Goal: Task Accomplishment & Management: Use online tool/utility

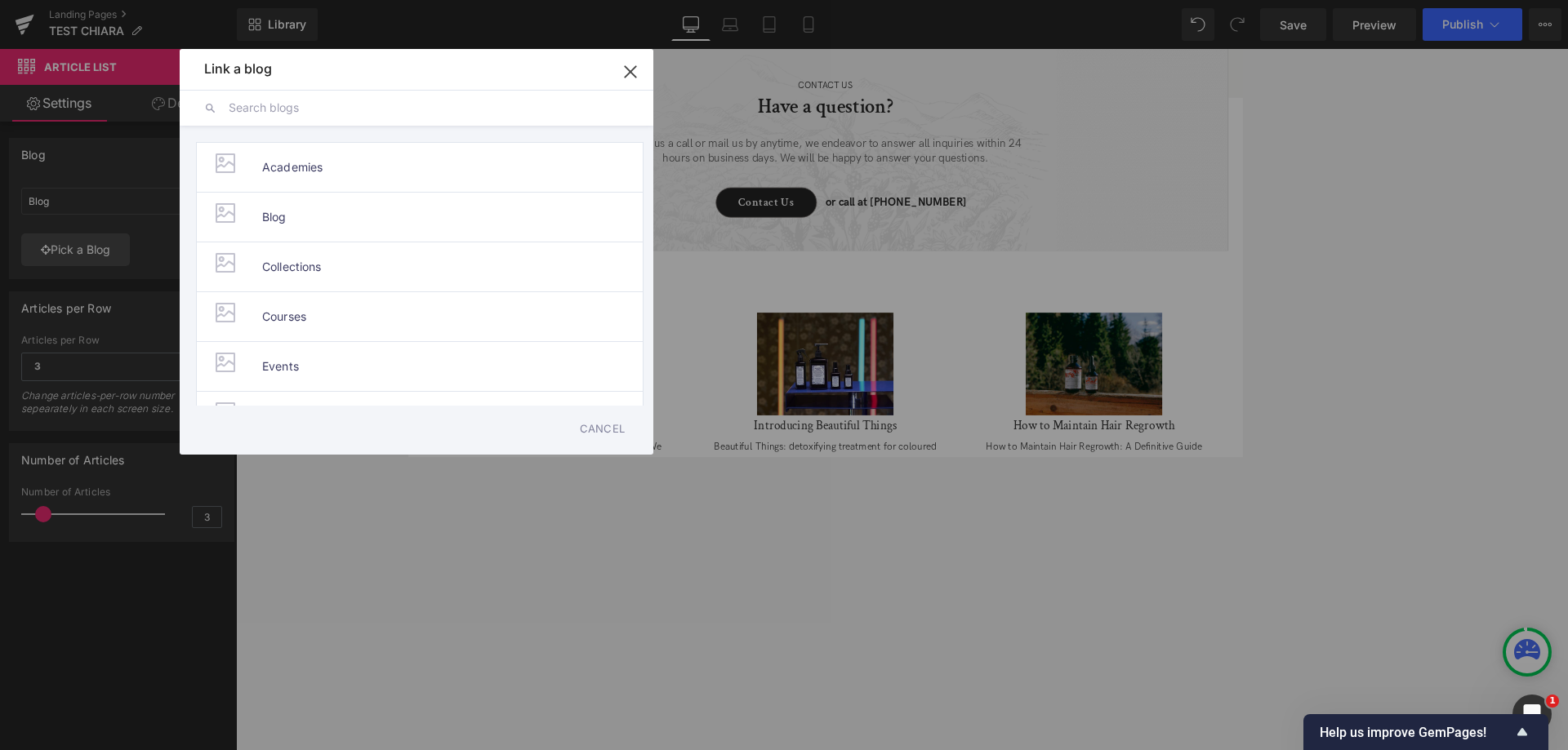
click at [477, 95] on input "text" at bounding box center [429, 108] width 401 height 36
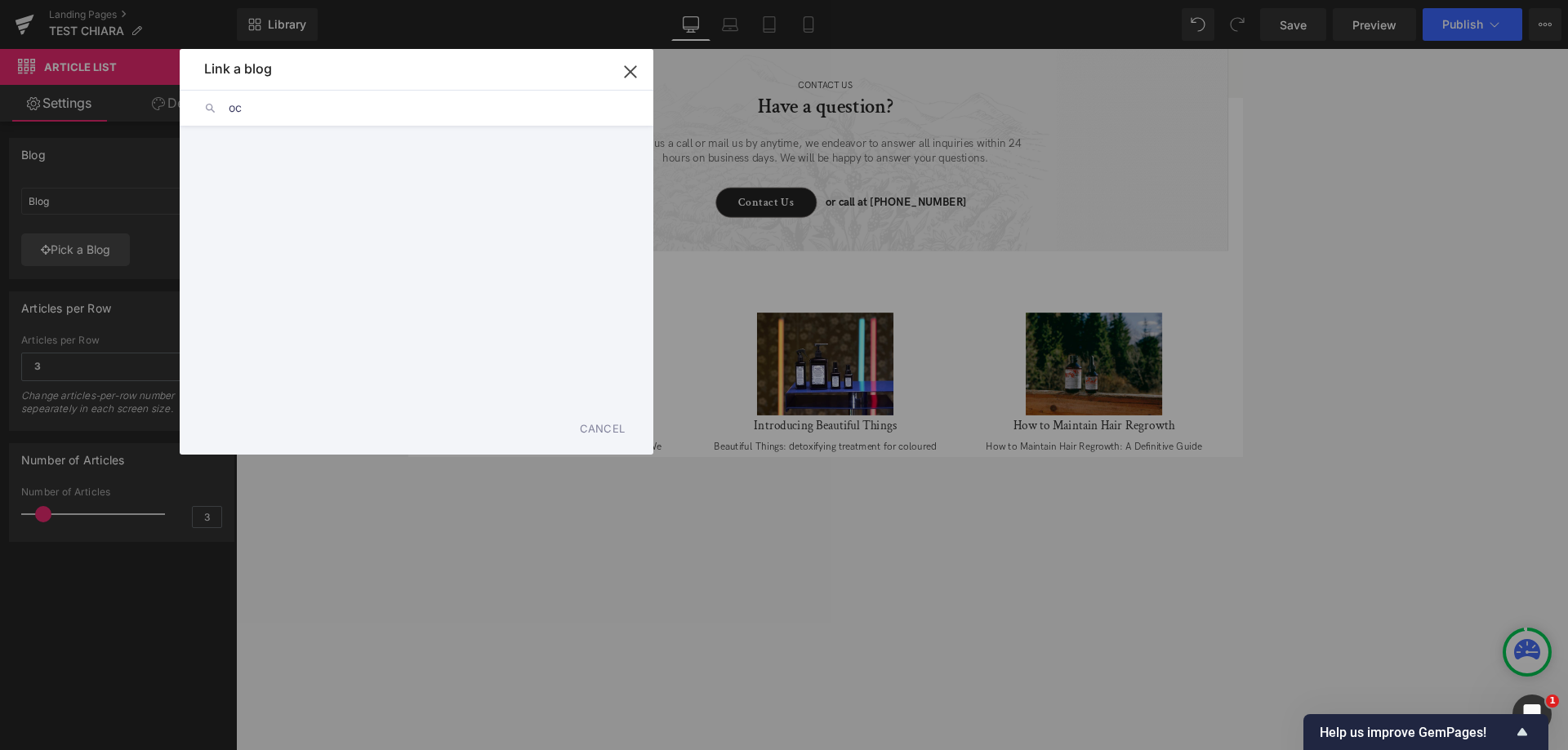
type input "o"
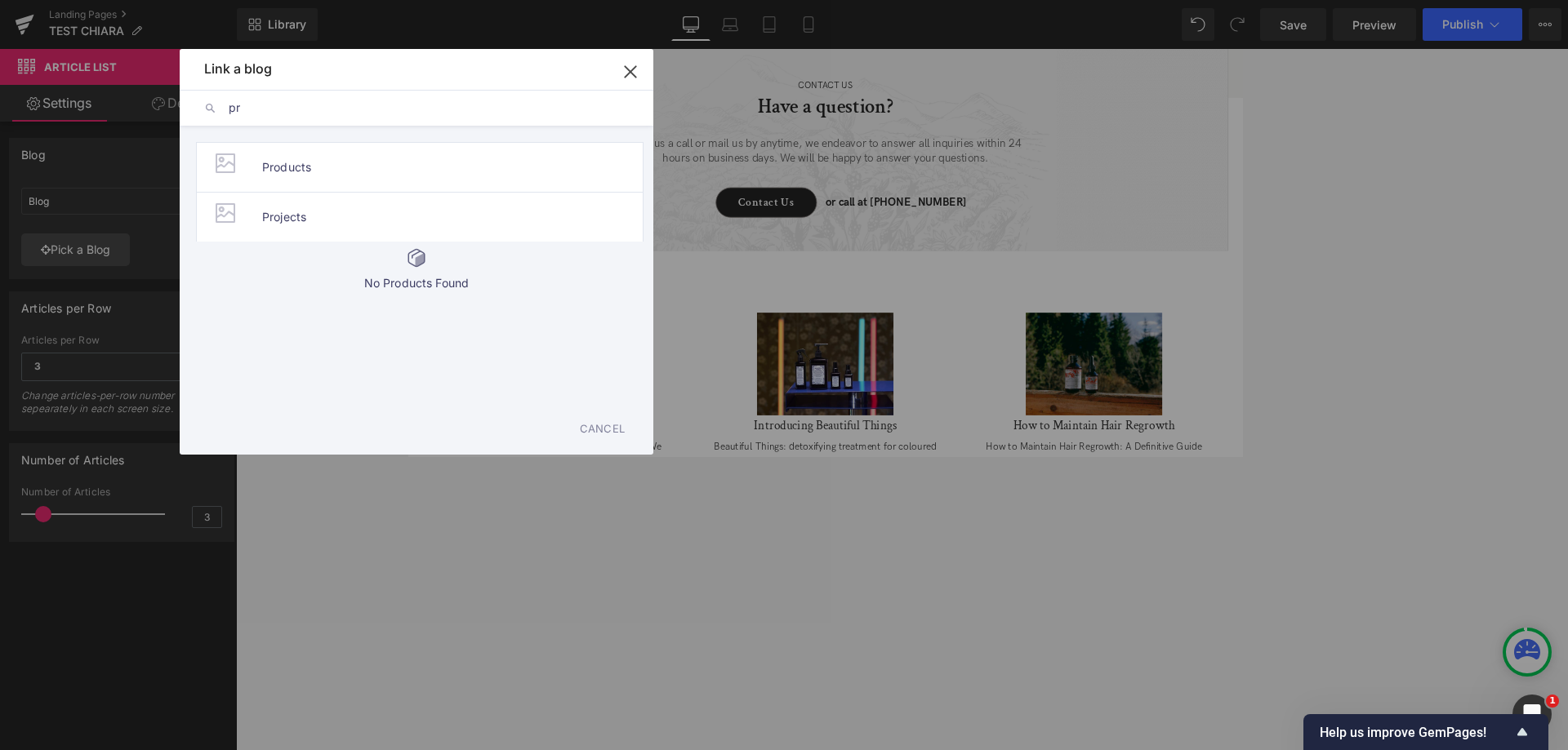
type input "p"
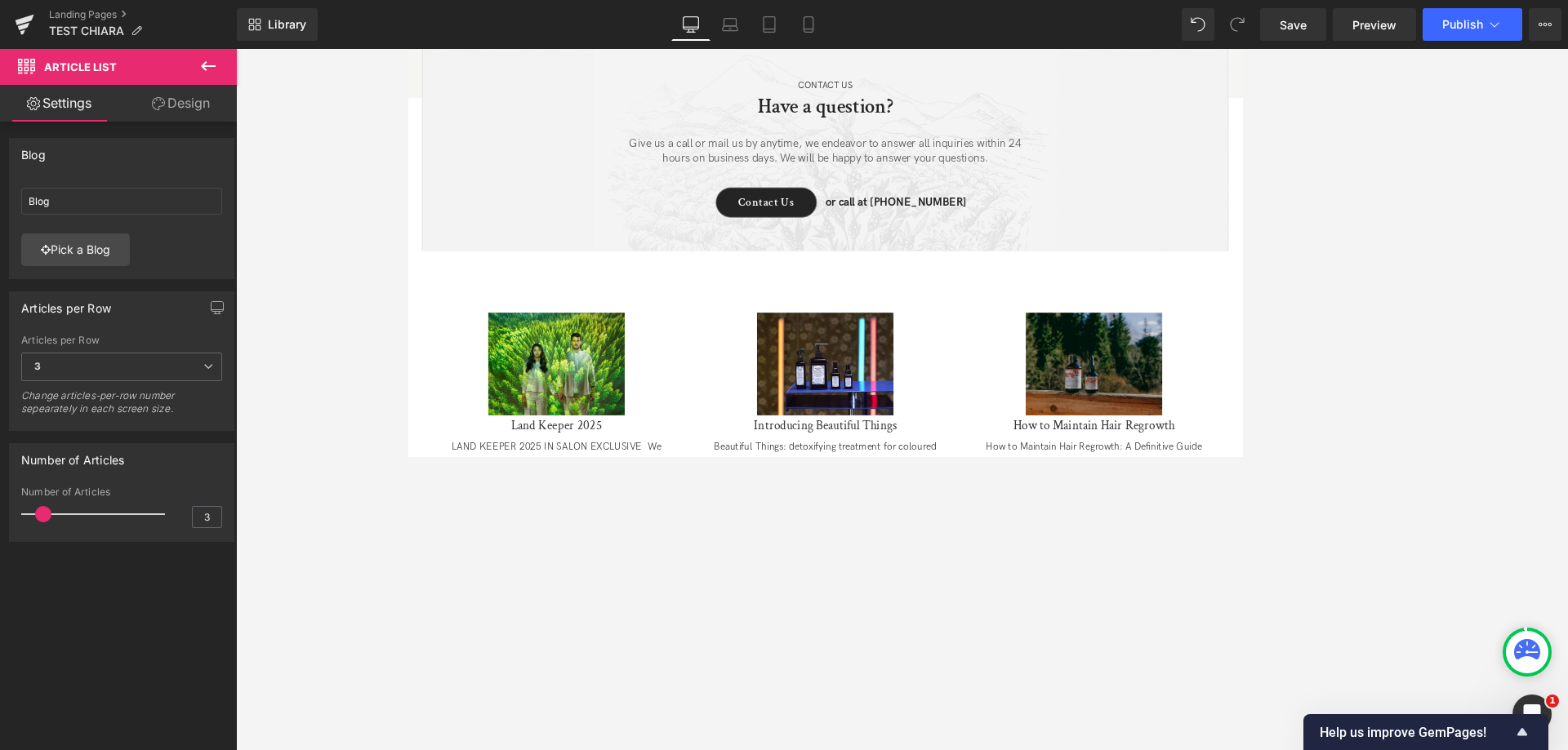
click at [1135, 0] on div "Article List You are previewing how the will restyle your page. You can not edi…" at bounding box center [784, 0] width 1568 height 0
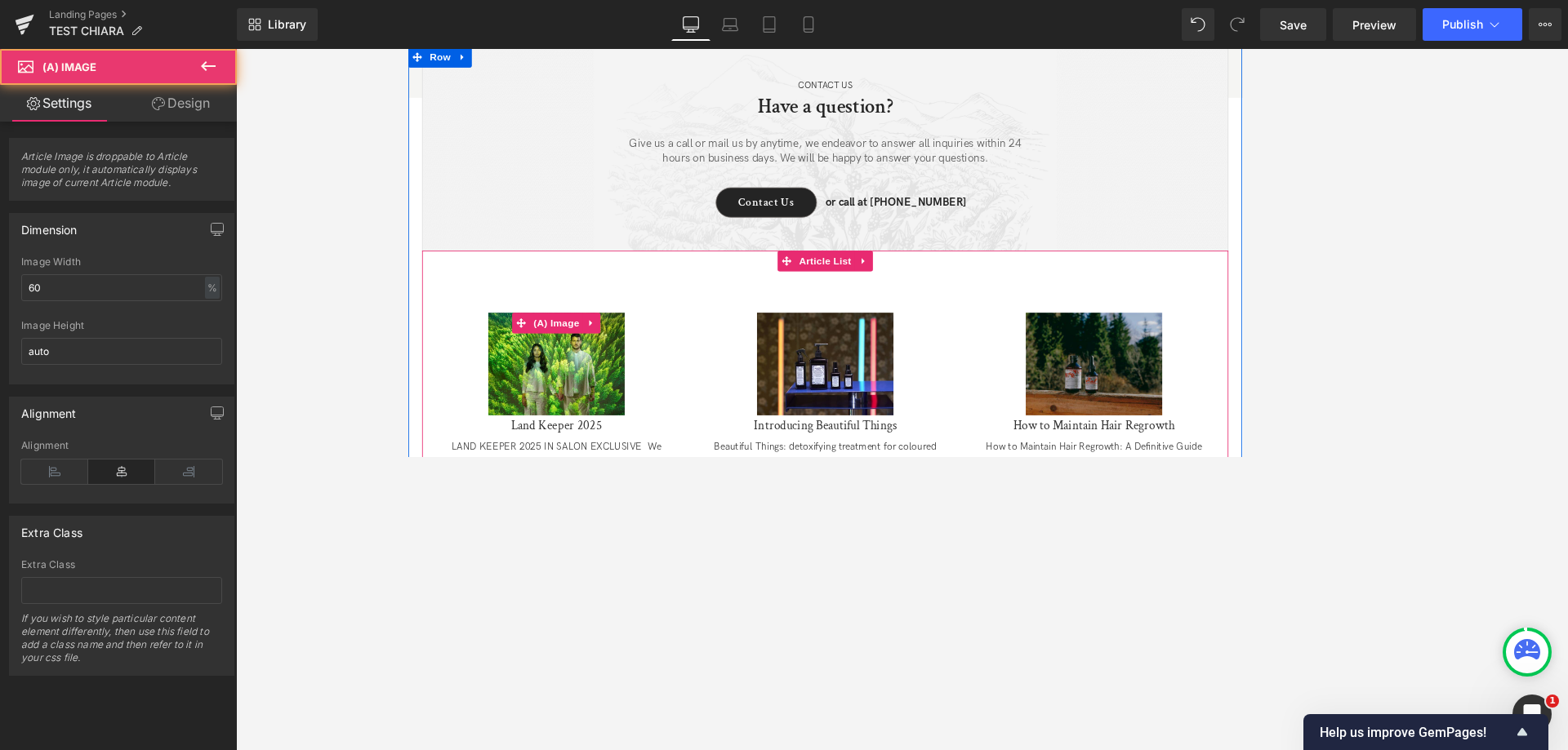
click at [602, 408] on img at bounding box center [583, 422] width 162 height 121
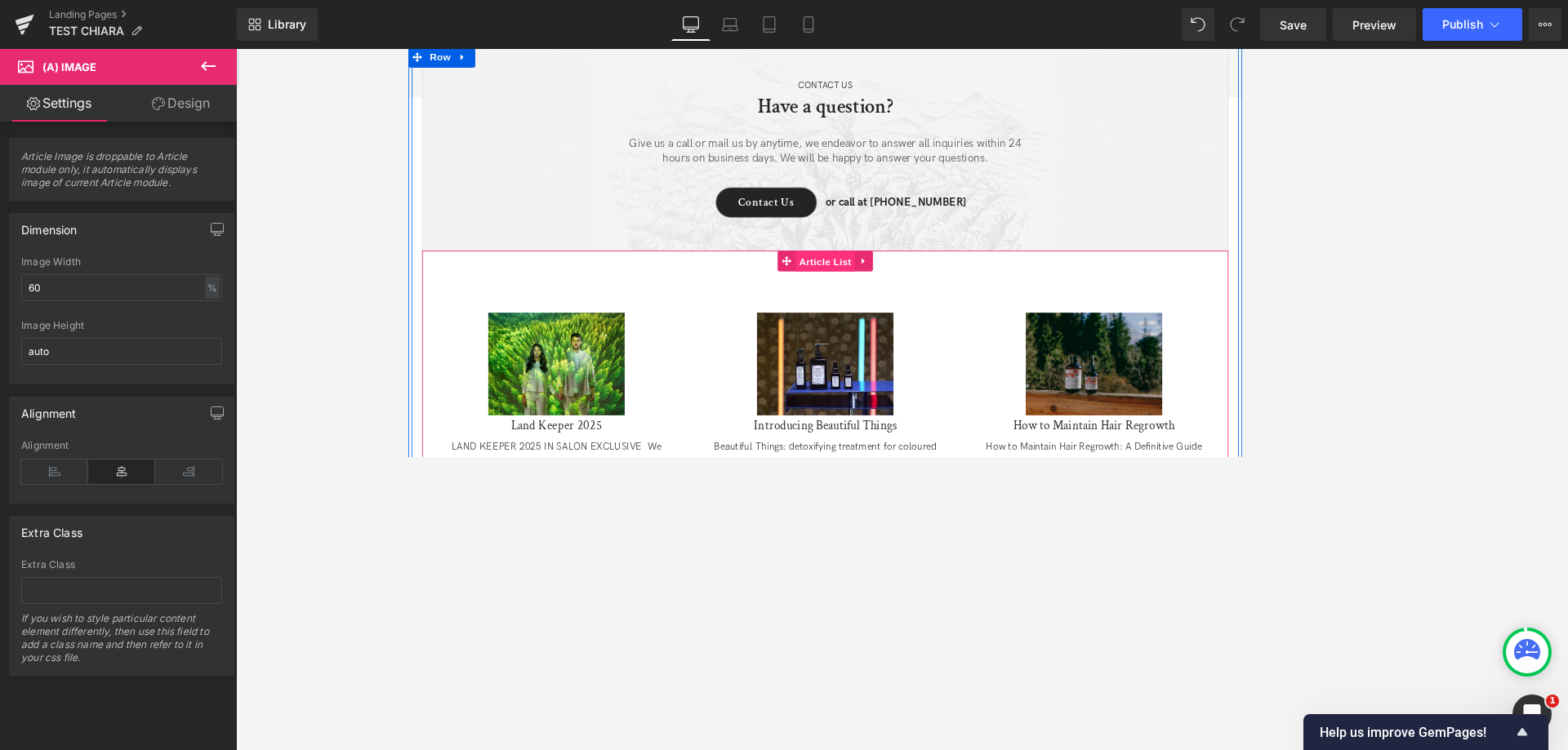
click at [881, 289] on span "Article List" at bounding box center [901, 300] width 70 height 24
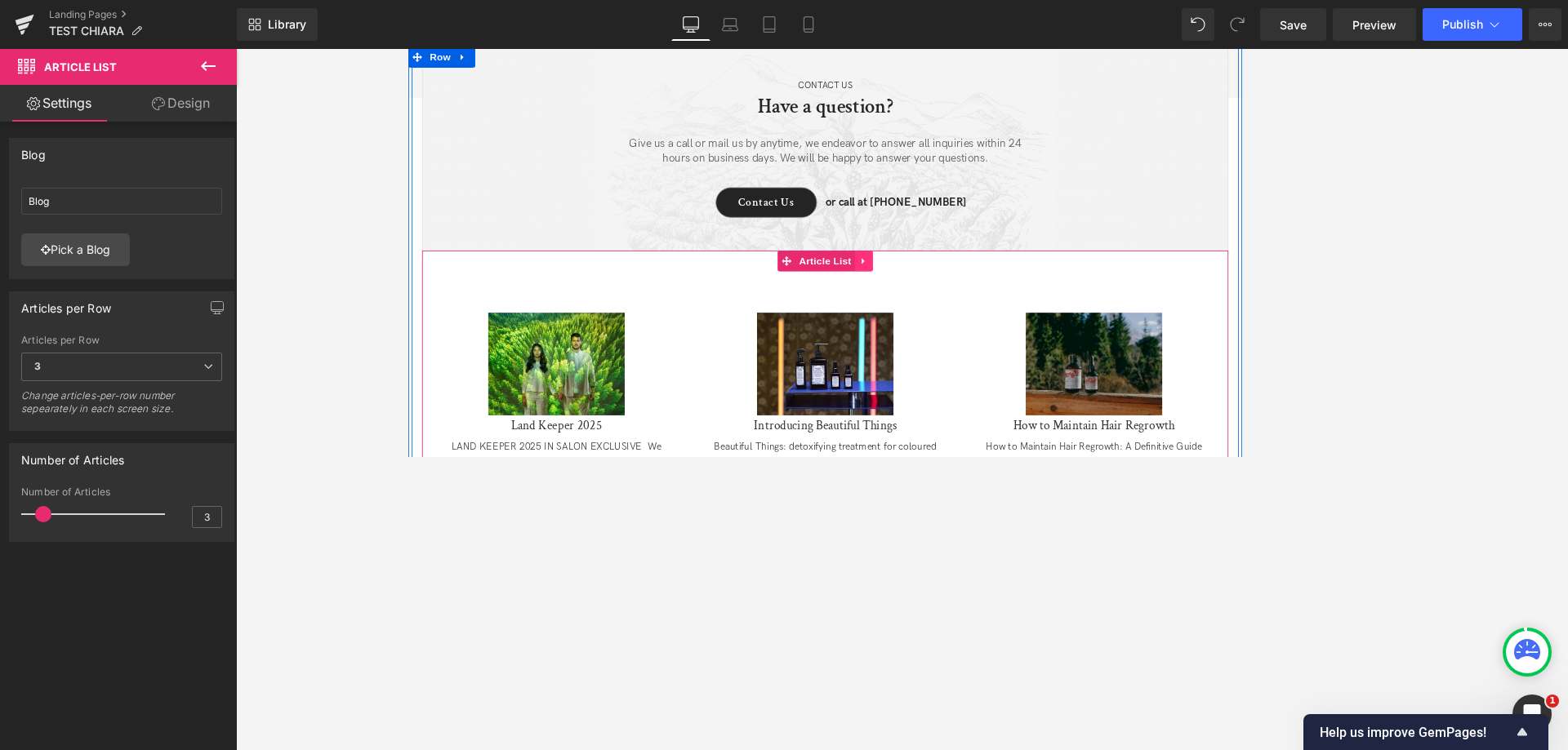
click at [945, 294] on icon at bounding box center [947, 300] width 12 height 13
click at [952, 294] on icon at bounding box center [958, 300] width 12 height 13
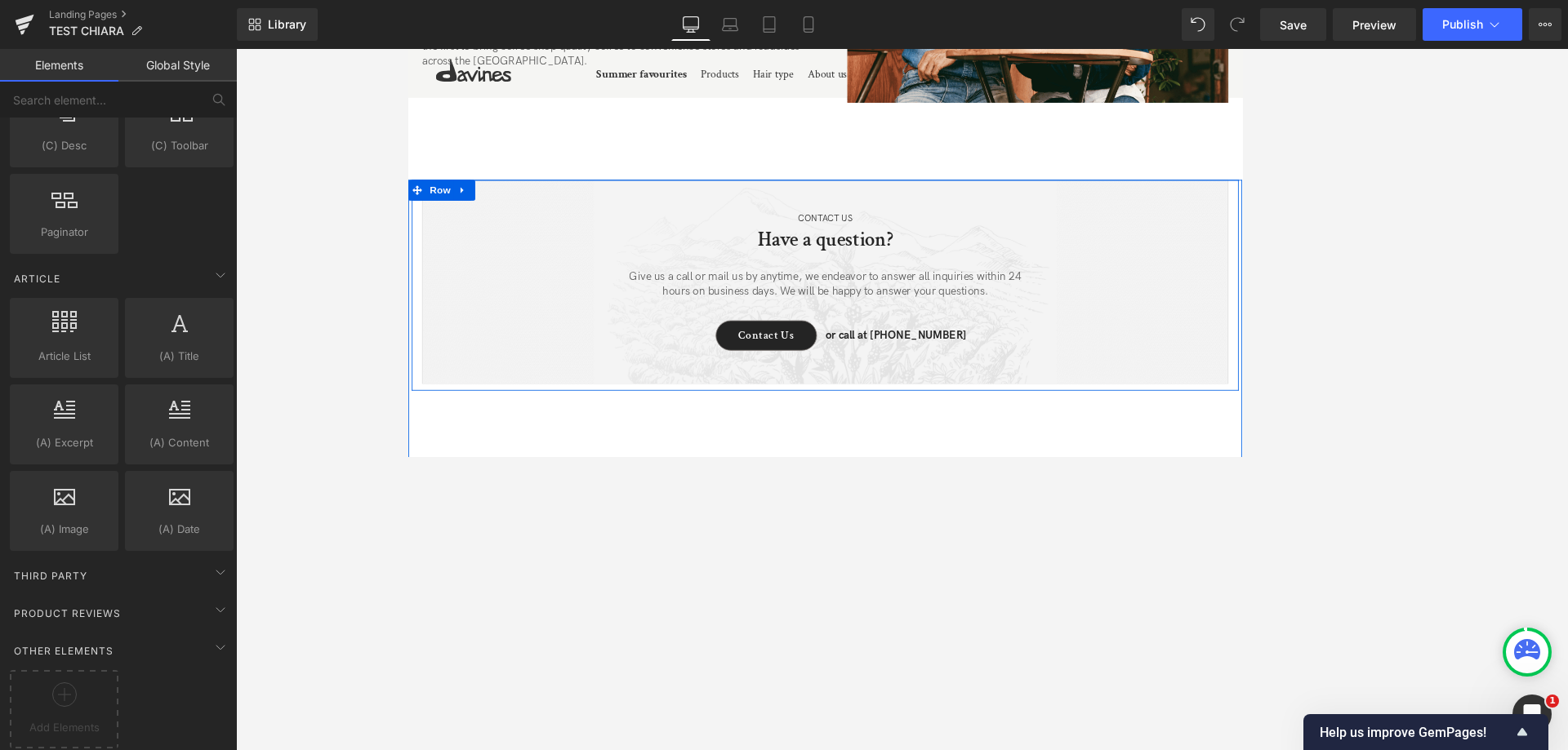
scroll to position [2539, 0]
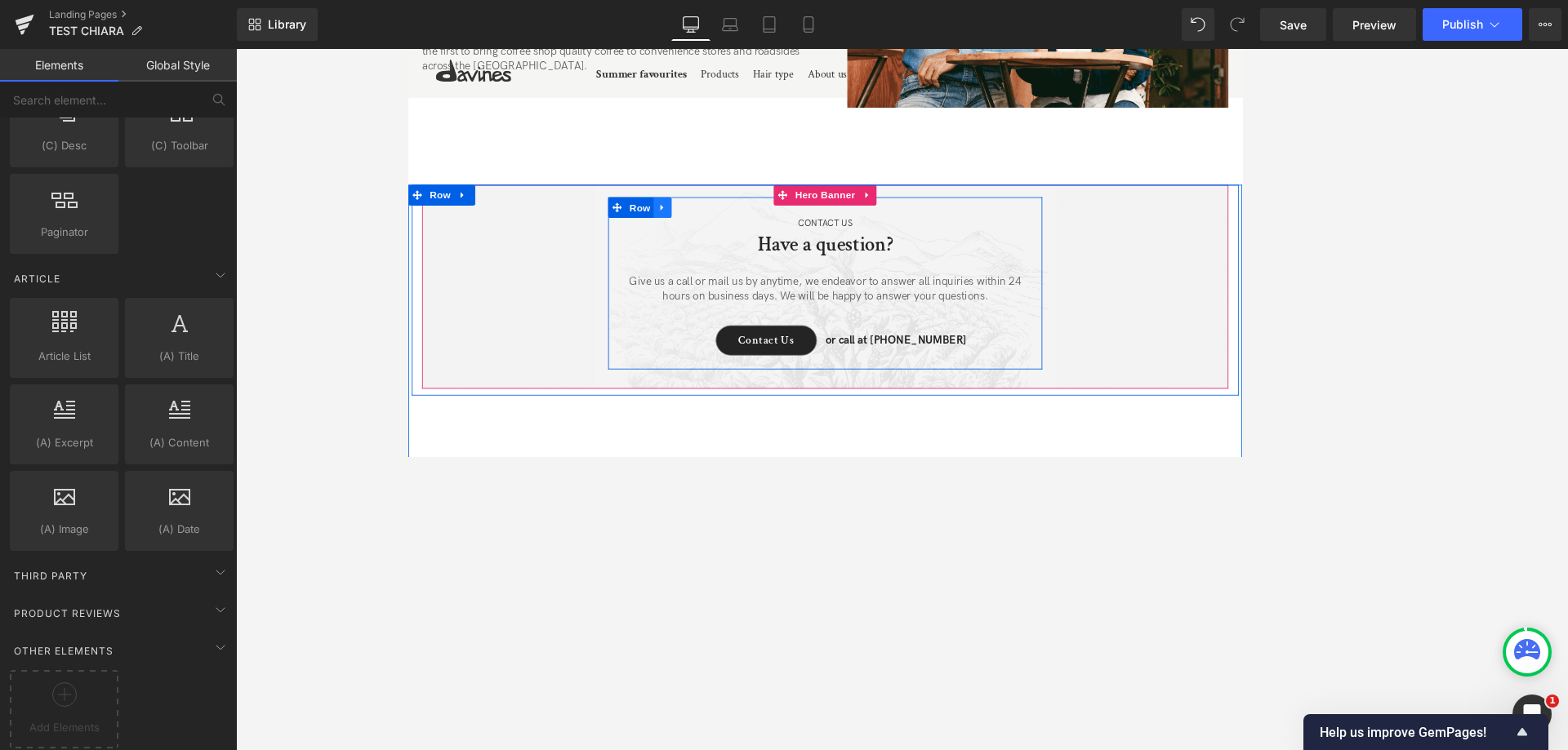
click at [712, 224] on link at bounding box center [708, 236] width 21 height 24
click at [746, 231] on icon at bounding box center [752, 237] width 12 height 13
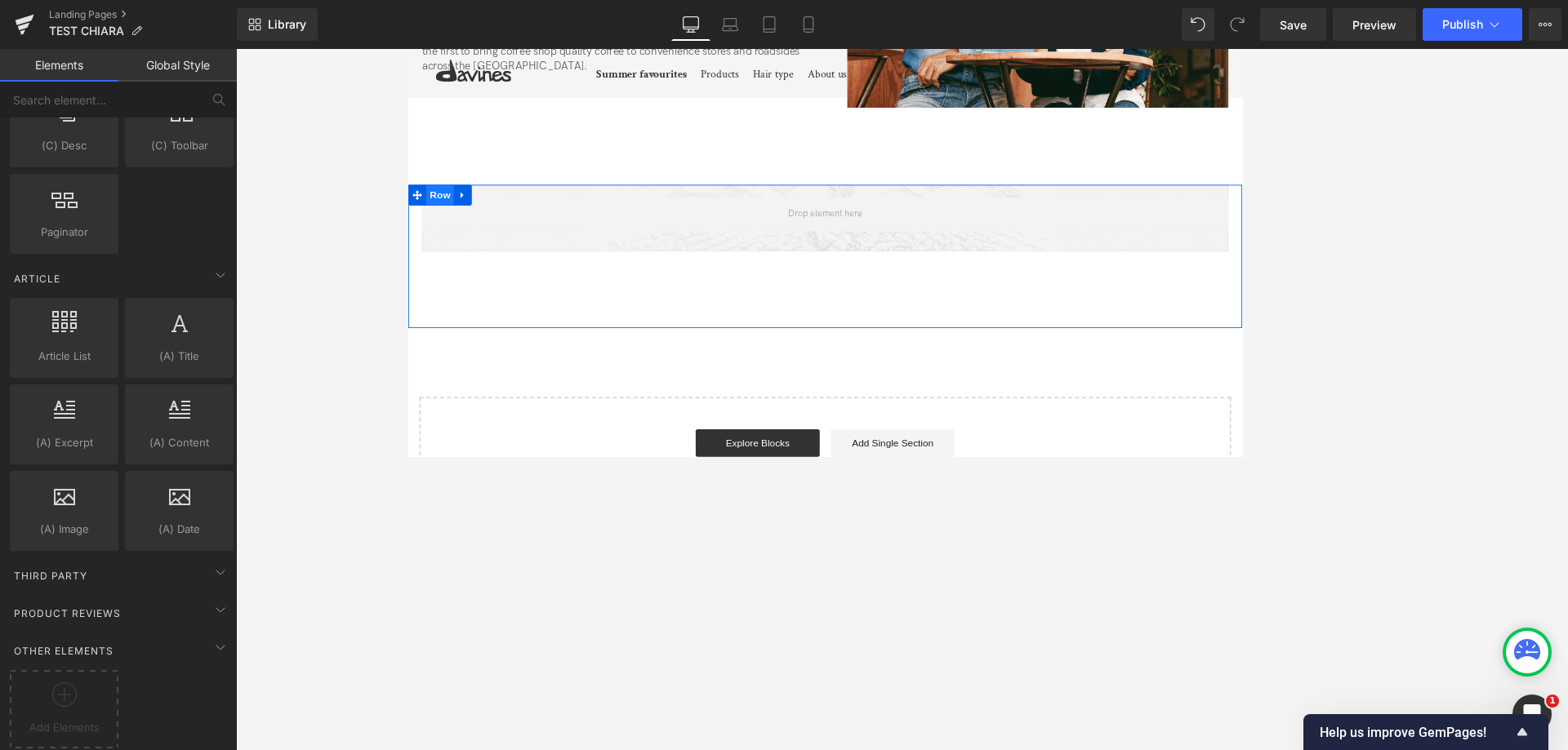
click at [450, 210] on span "Row" at bounding box center [445, 222] width 33 height 24
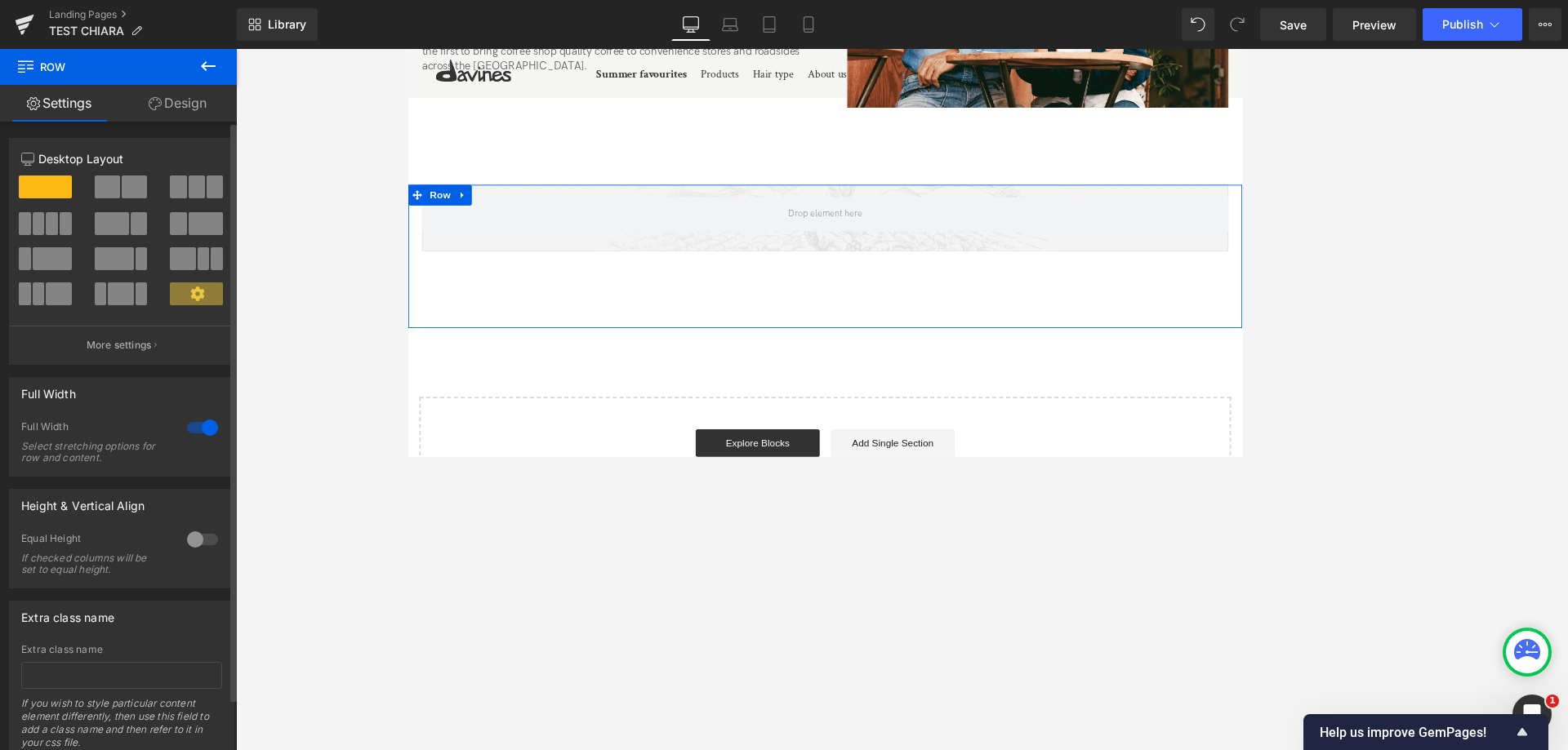
click at [189, 191] on span at bounding box center [197, 186] width 17 height 23
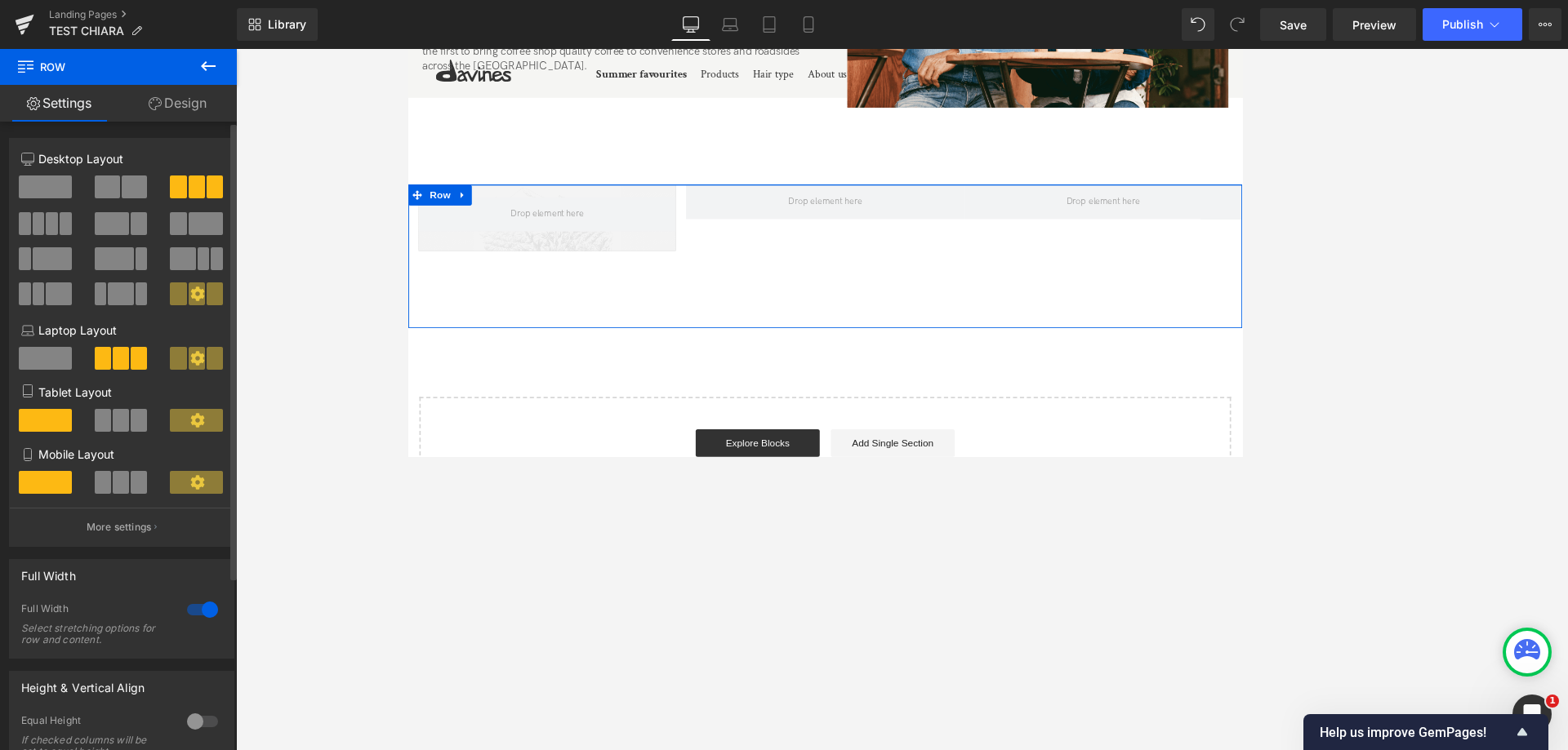
click at [189, 191] on span at bounding box center [197, 186] width 17 height 23
click at [50, 188] on span at bounding box center [46, 186] width 53 height 23
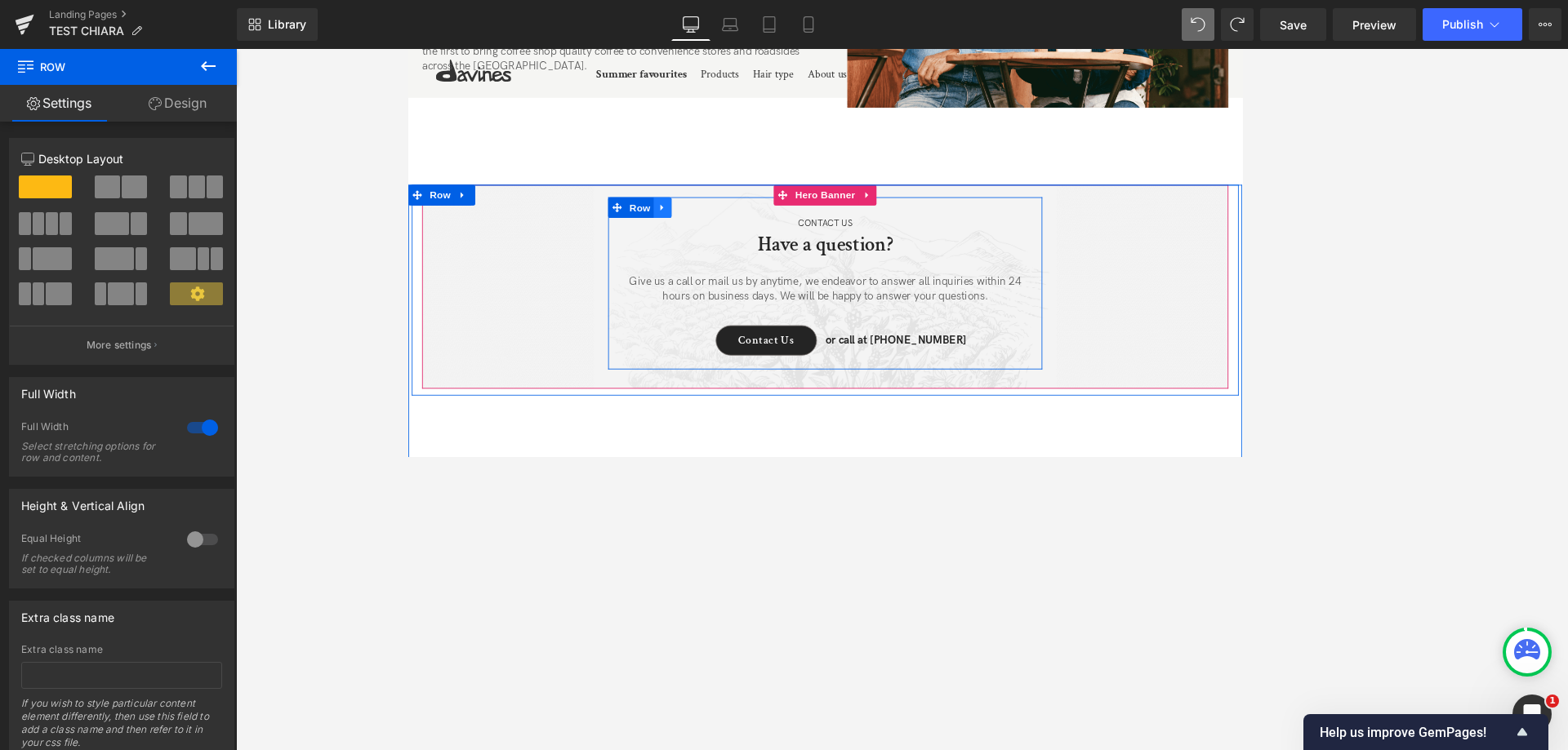
click at [709, 231] on icon at bounding box center [709, 237] width 12 height 13
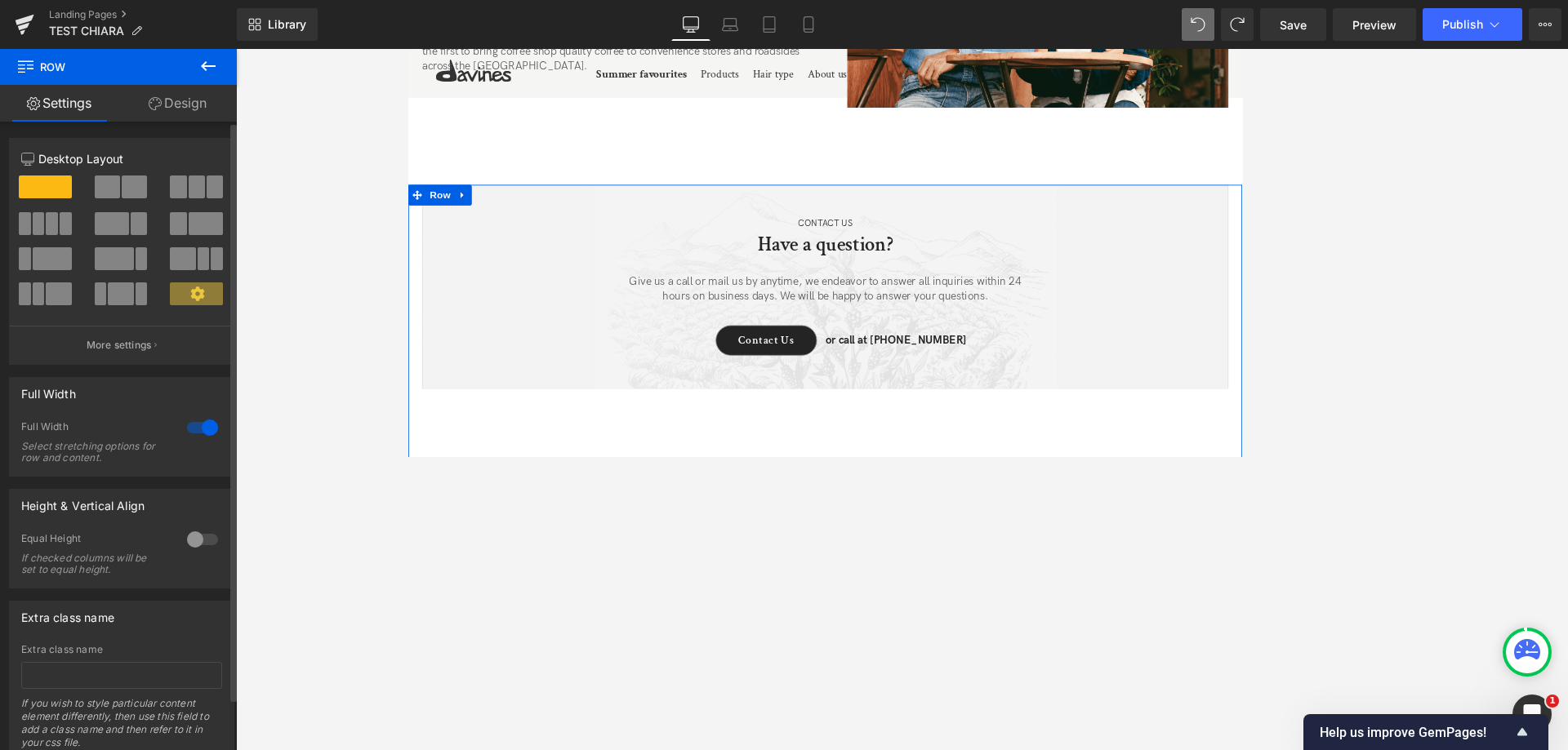
click at [189, 181] on span at bounding box center [197, 186] width 17 height 23
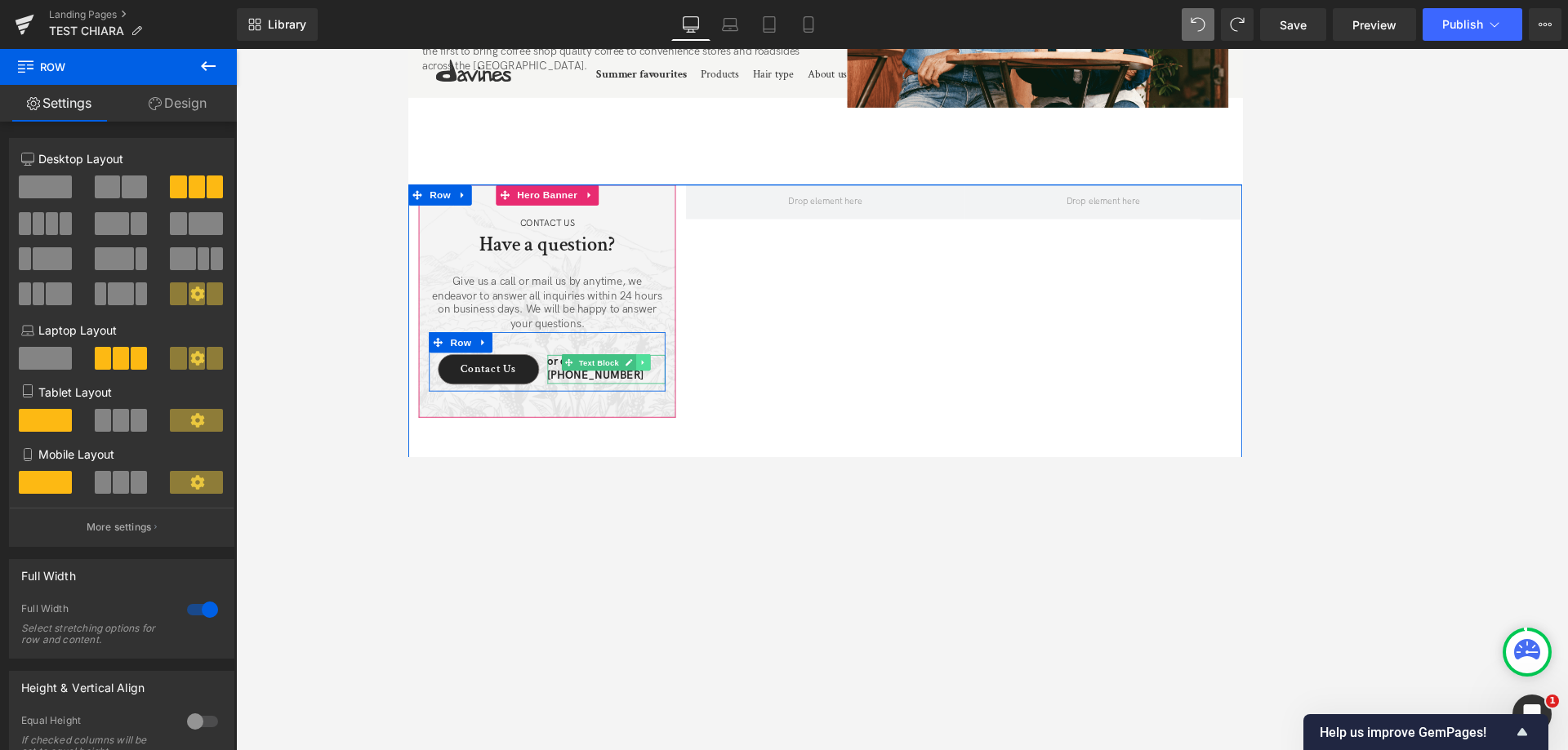
click at [678, 410] on link at bounding box center [686, 420] width 18 height 19
click at [690, 415] on icon at bounding box center [694, 420] width 9 height 10
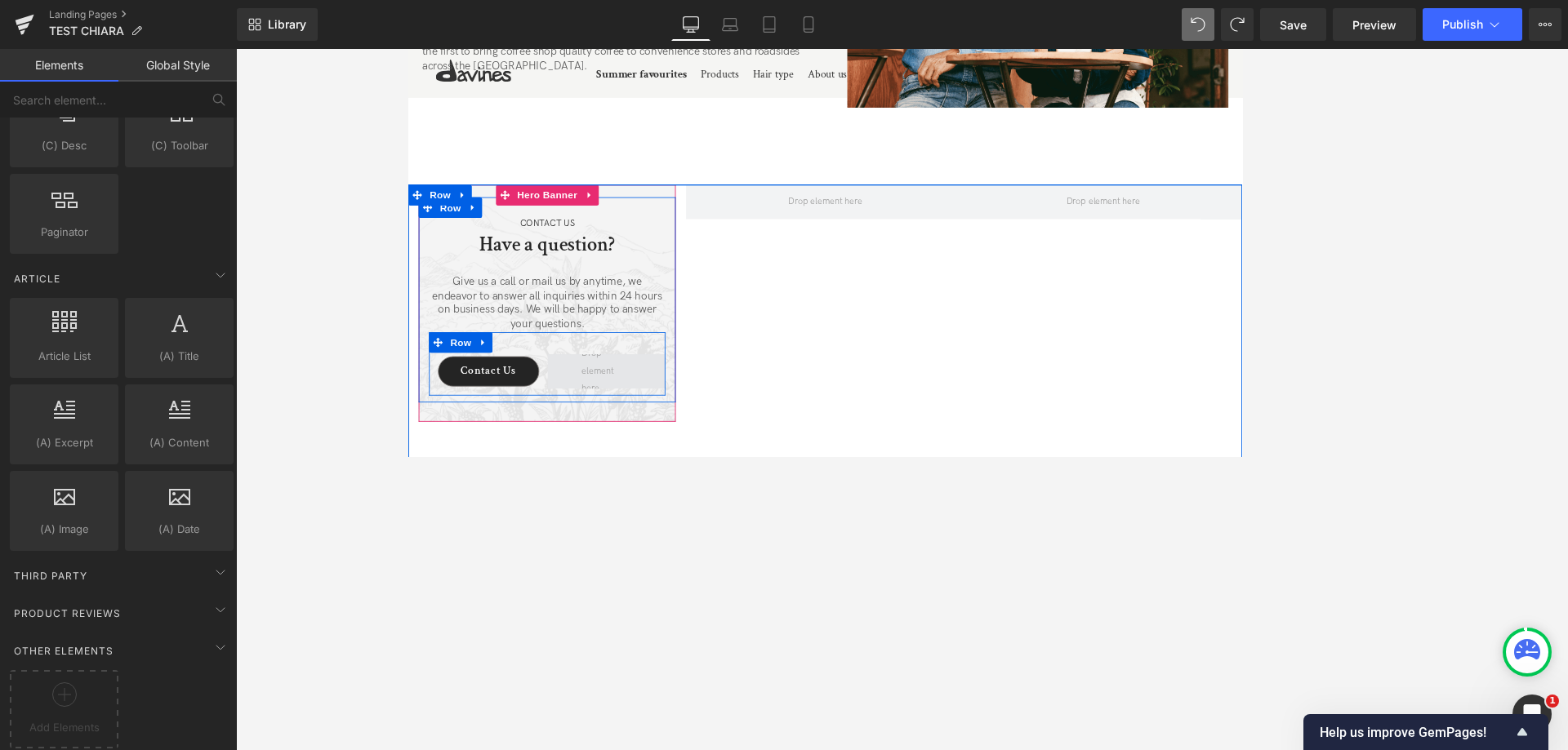
click at [658, 410] on span at bounding box center [643, 431] width 70 height 71
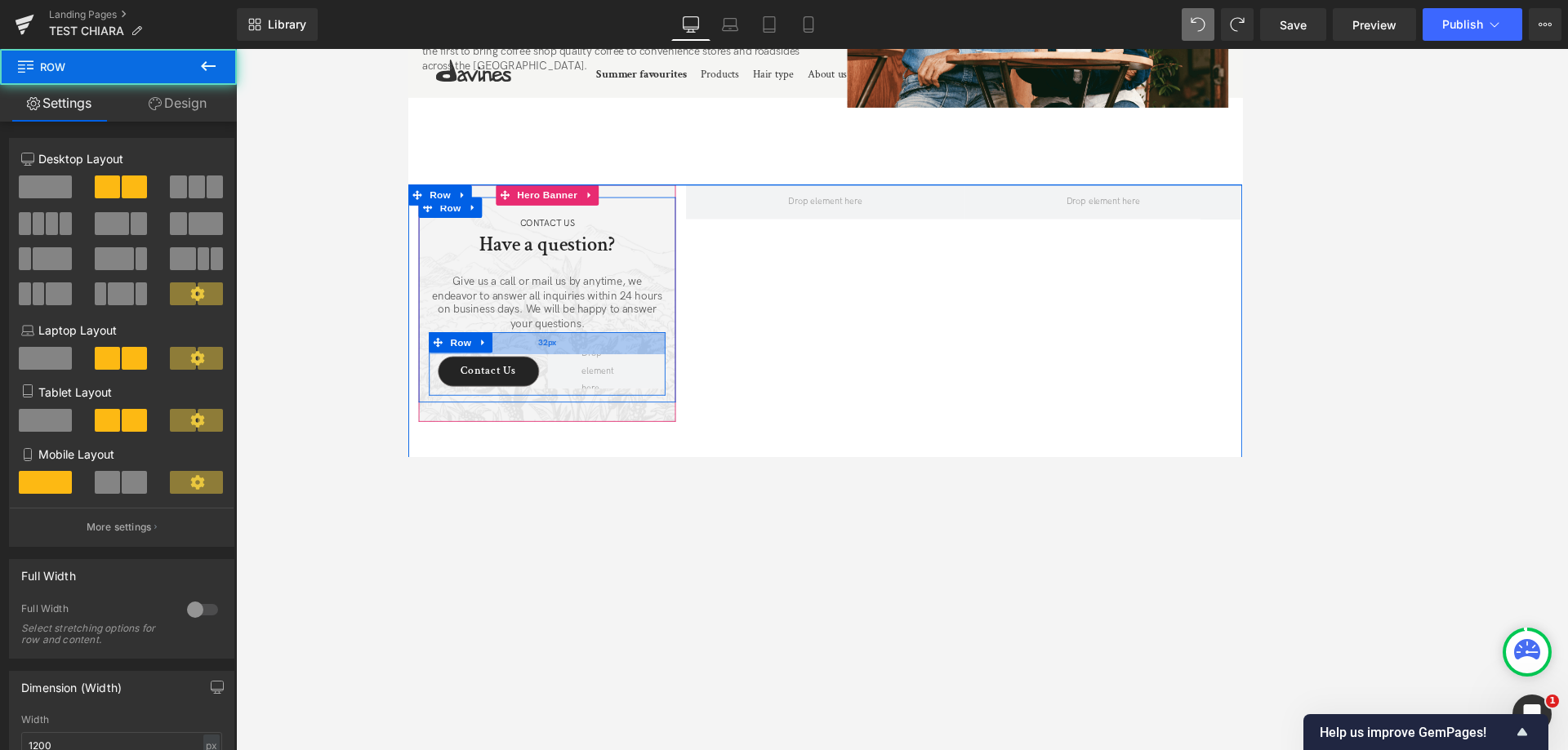
click at [552, 385] on div "32px" at bounding box center [572, 397] width 280 height 26
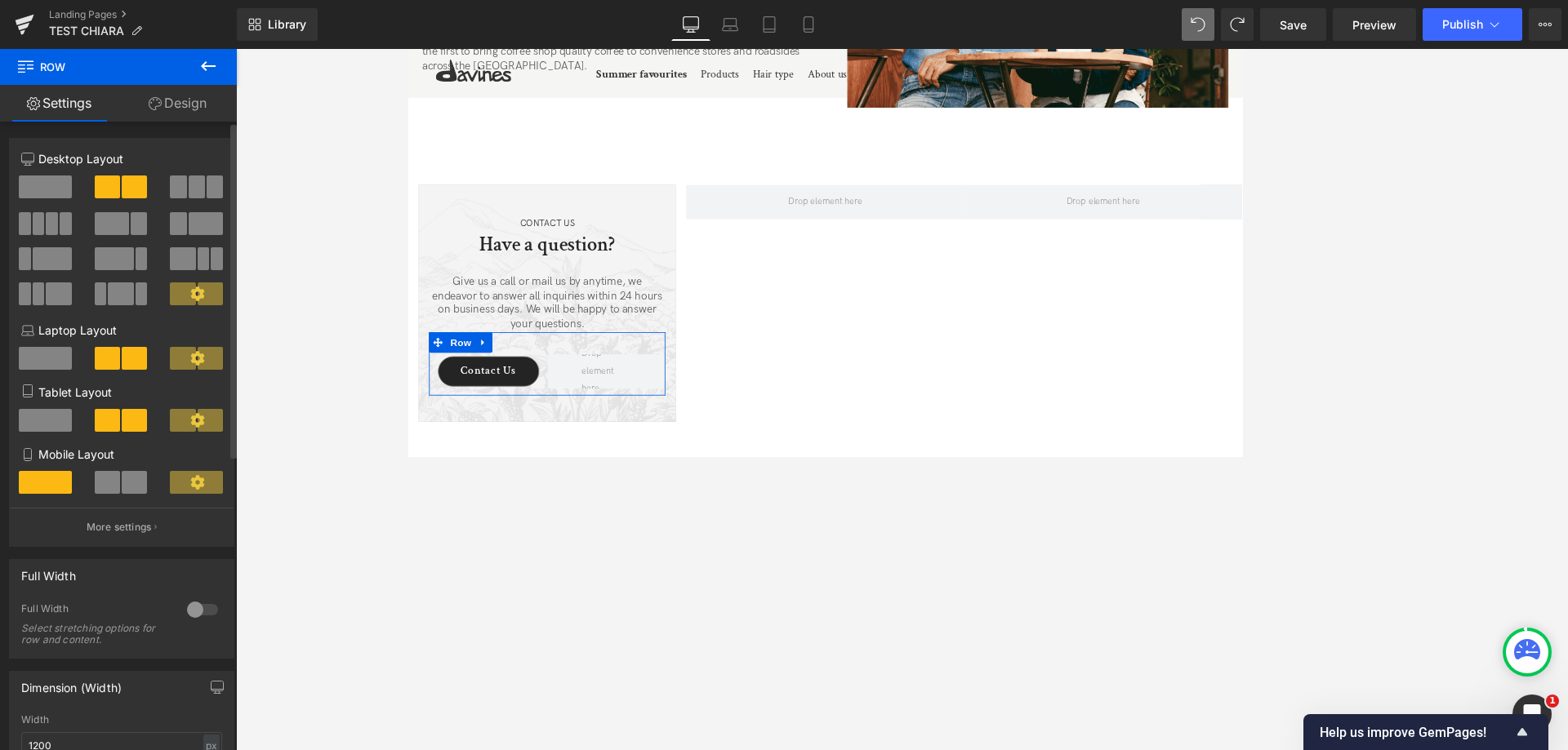
click at [60, 190] on span at bounding box center [46, 186] width 53 height 23
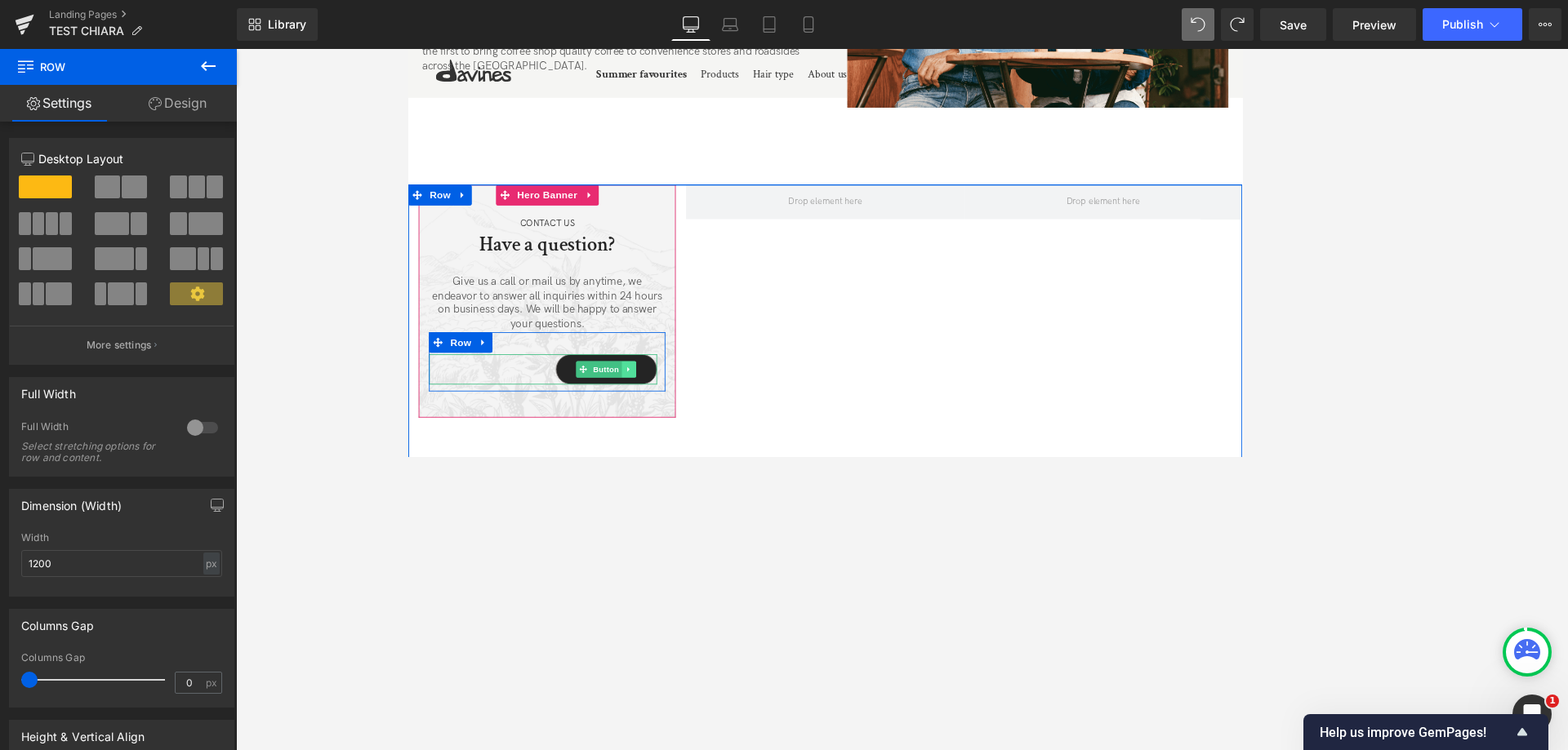
click at [661, 419] on link at bounding box center [669, 428] width 18 height 19
click at [673, 424] on icon at bounding box center [677, 428] width 9 height 9
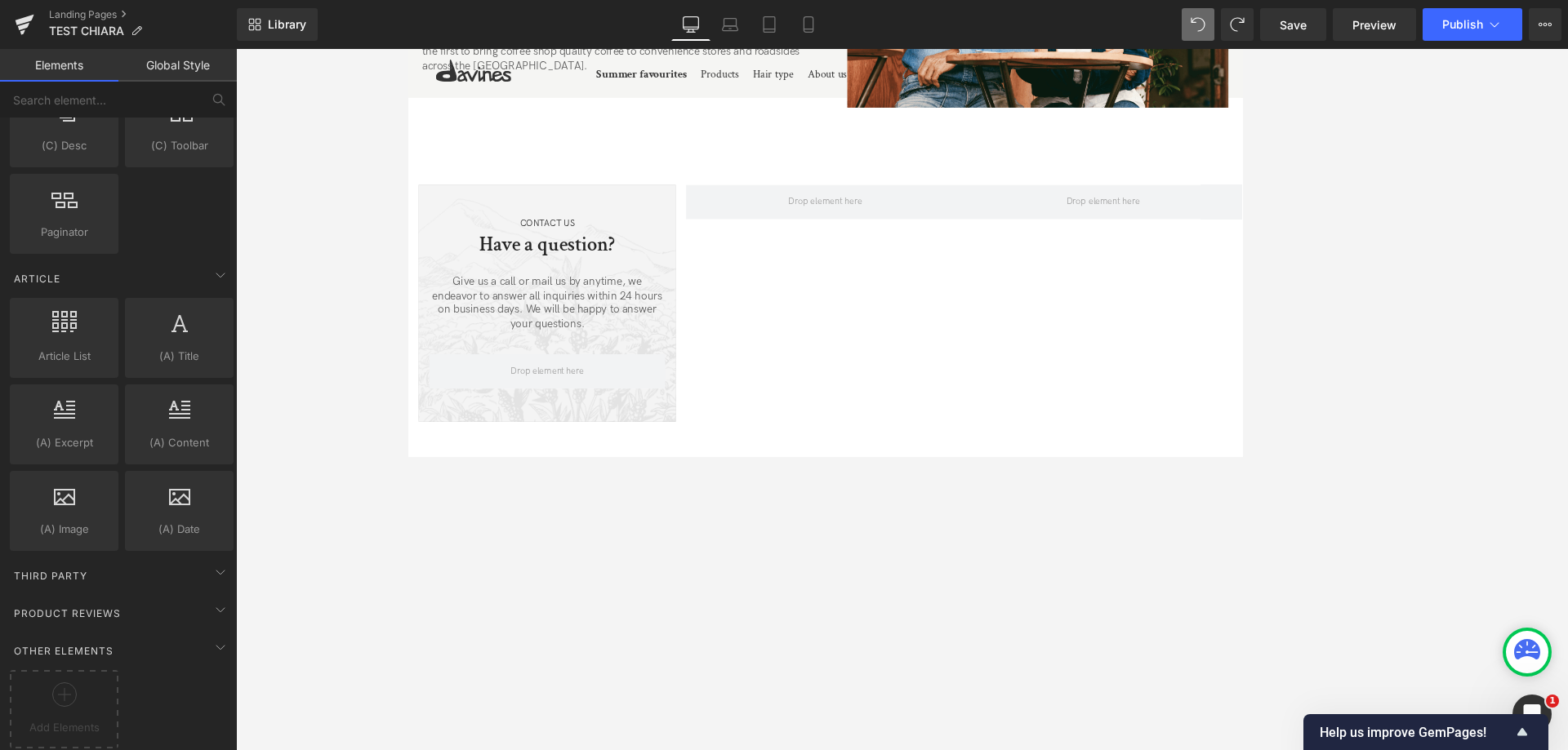
click at [206, 70] on link "Global Style" at bounding box center [178, 65] width 118 height 33
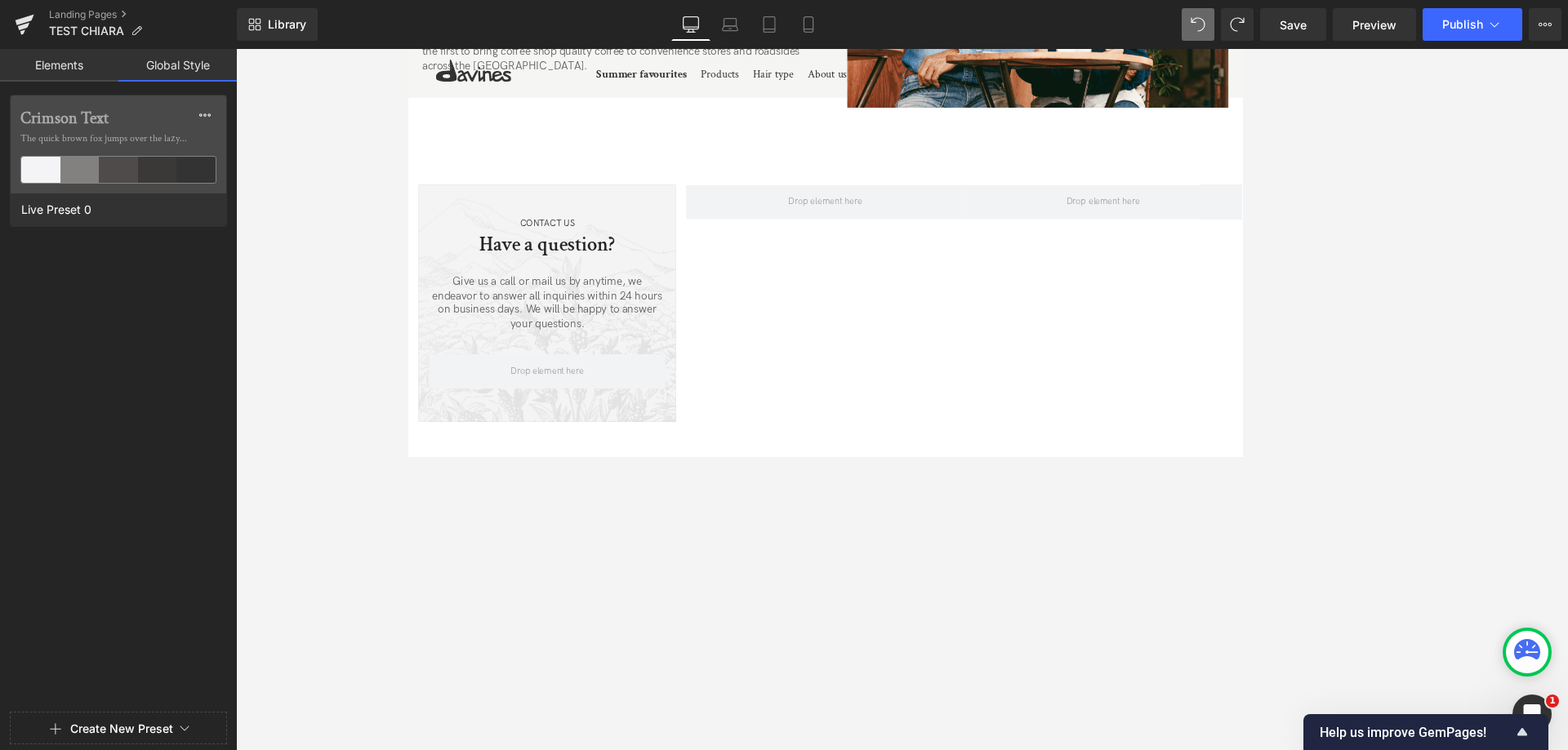
click at [77, 74] on link "Elements" at bounding box center [59, 65] width 118 height 33
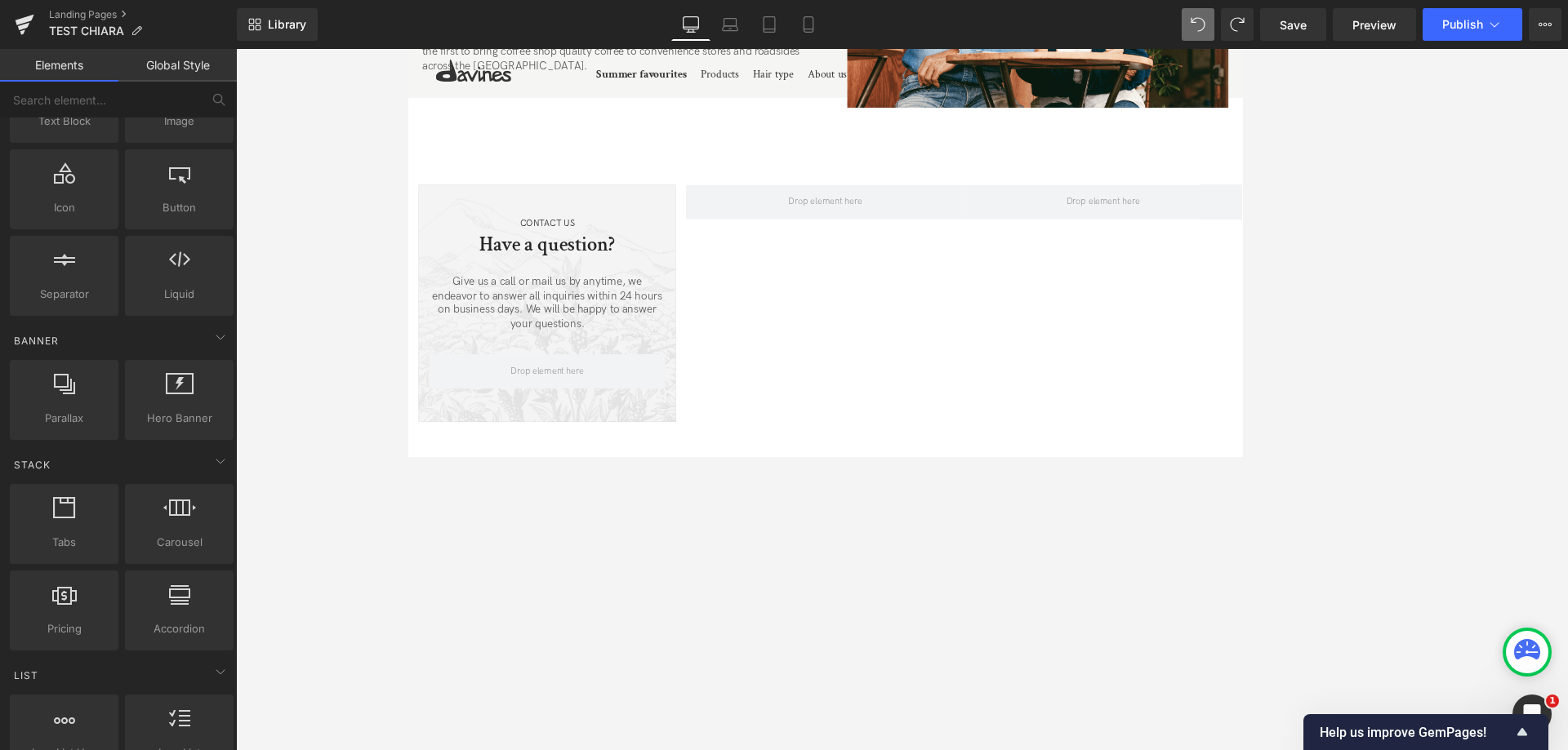
scroll to position [0, 0]
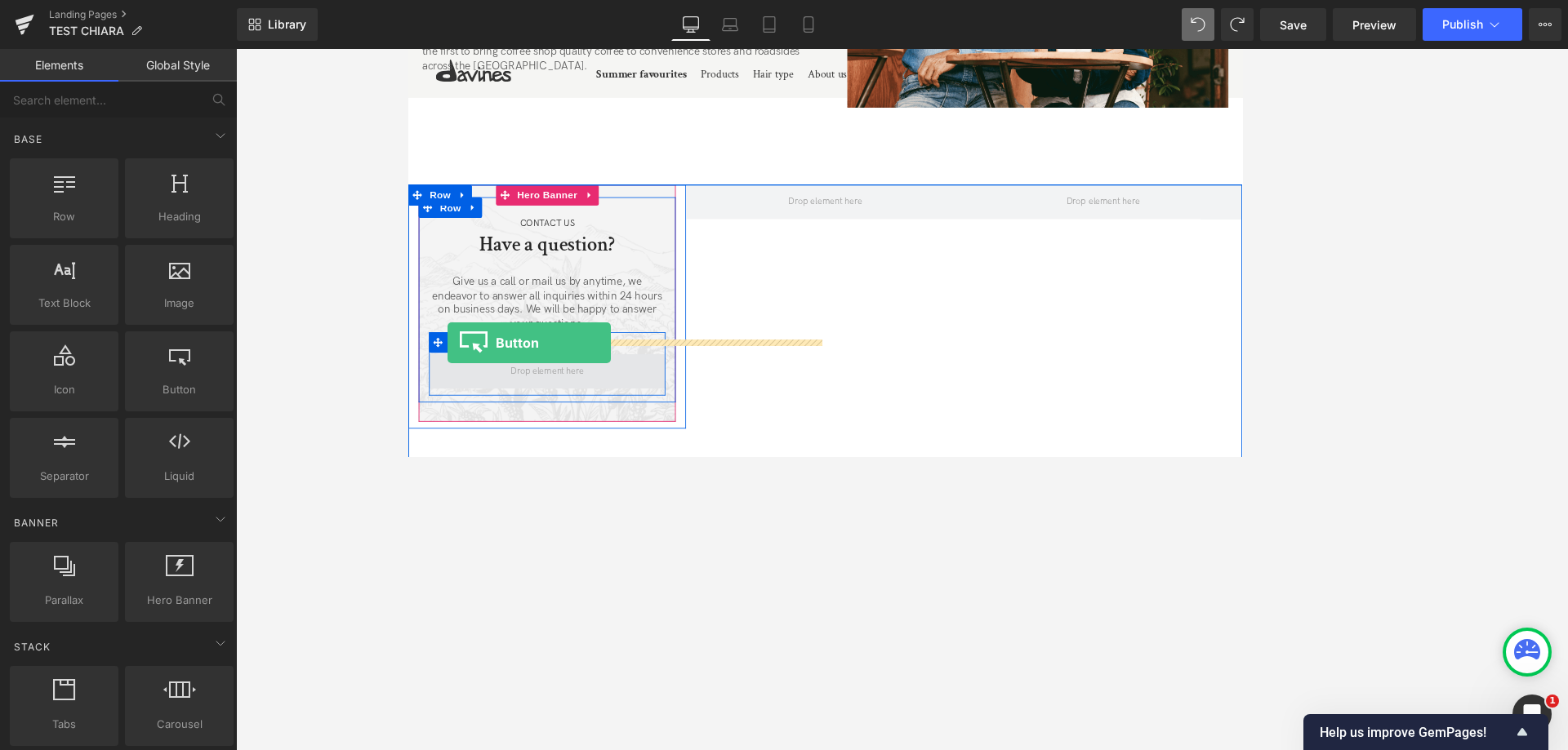
drag, startPoint x: 591, startPoint y: 443, endPoint x: 454, endPoint y: 398, distance: 144.2
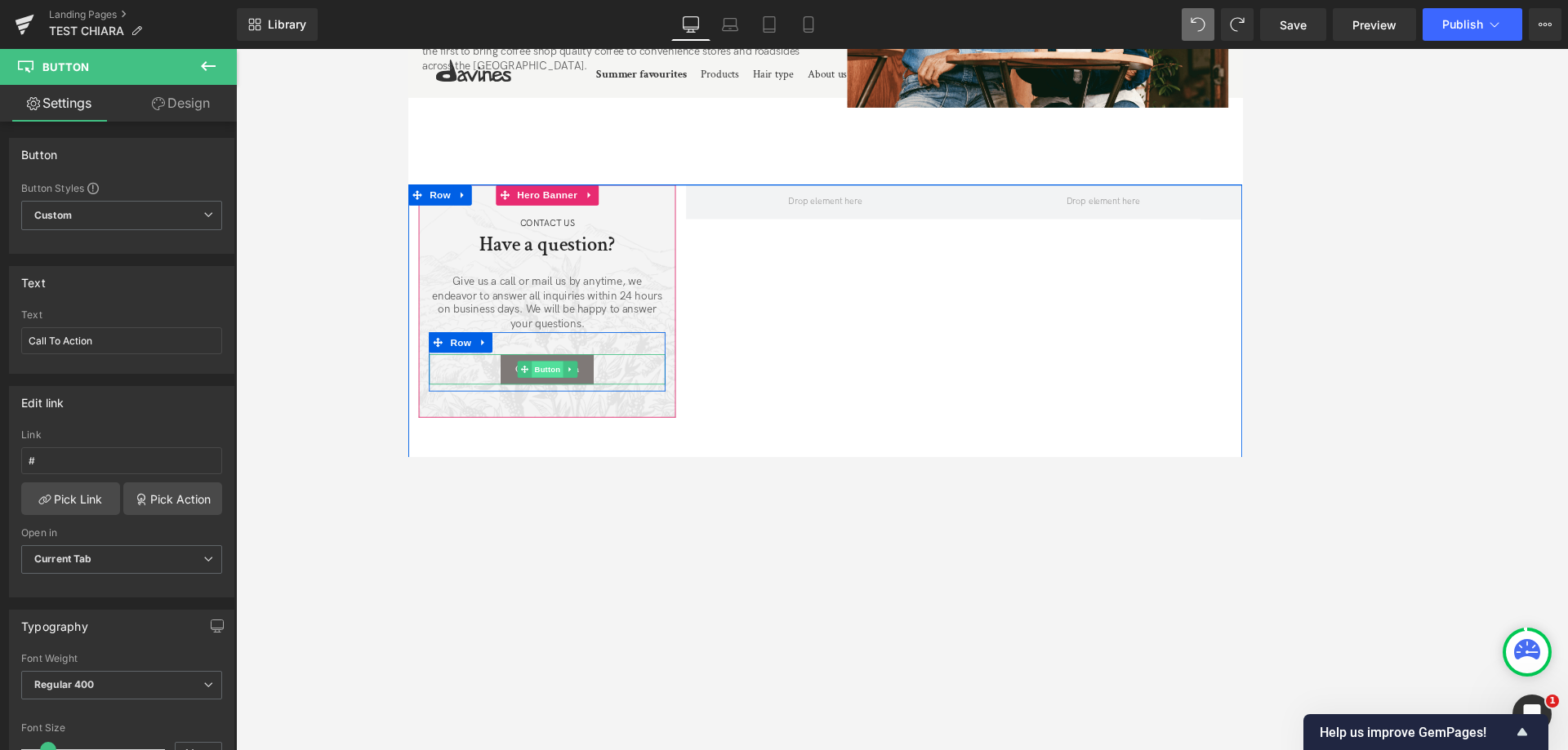
click at [576, 419] on span "Button" at bounding box center [572, 428] width 38 height 19
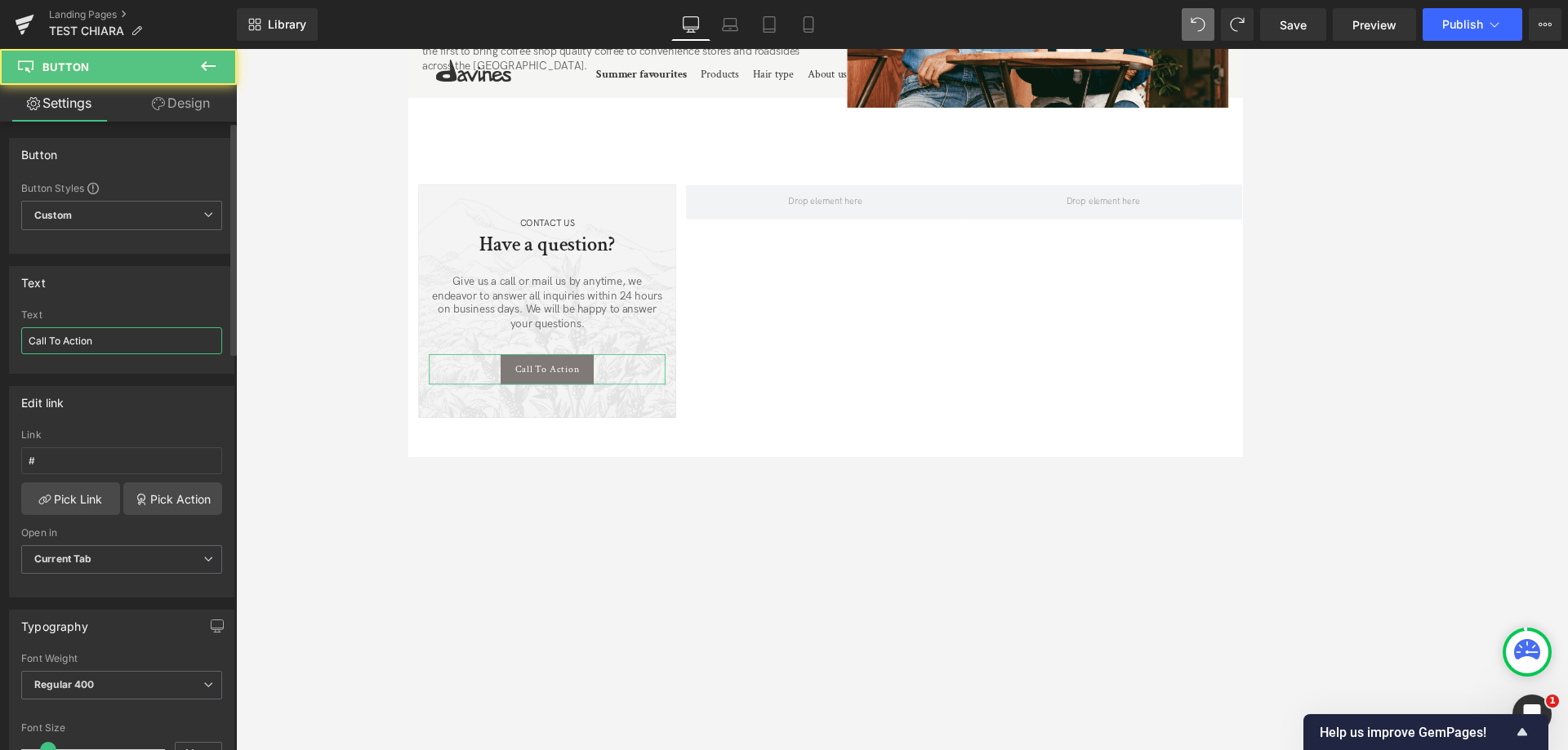
click at [81, 350] on input "Call To Action" at bounding box center [121, 340] width 201 height 27
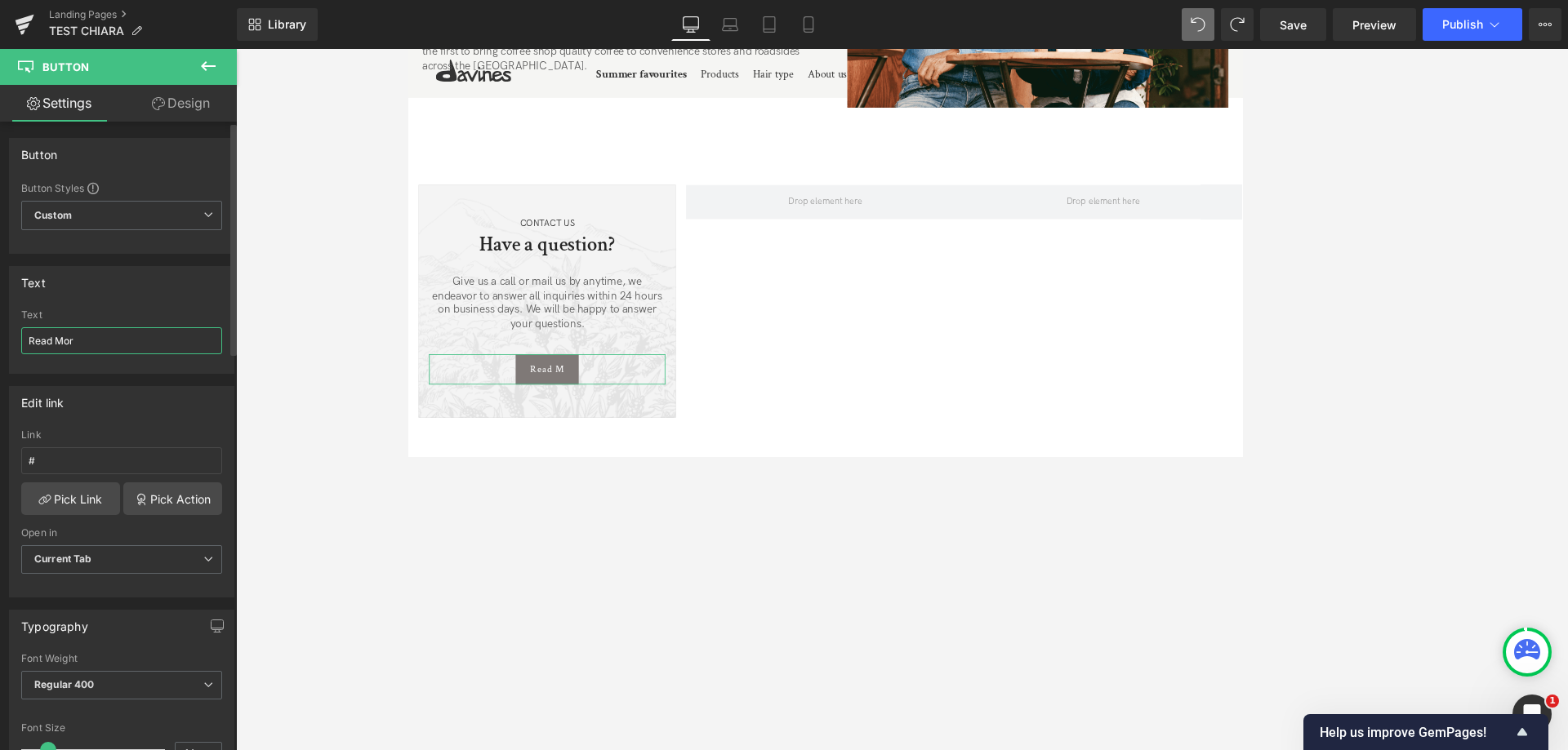
type input "Read More"
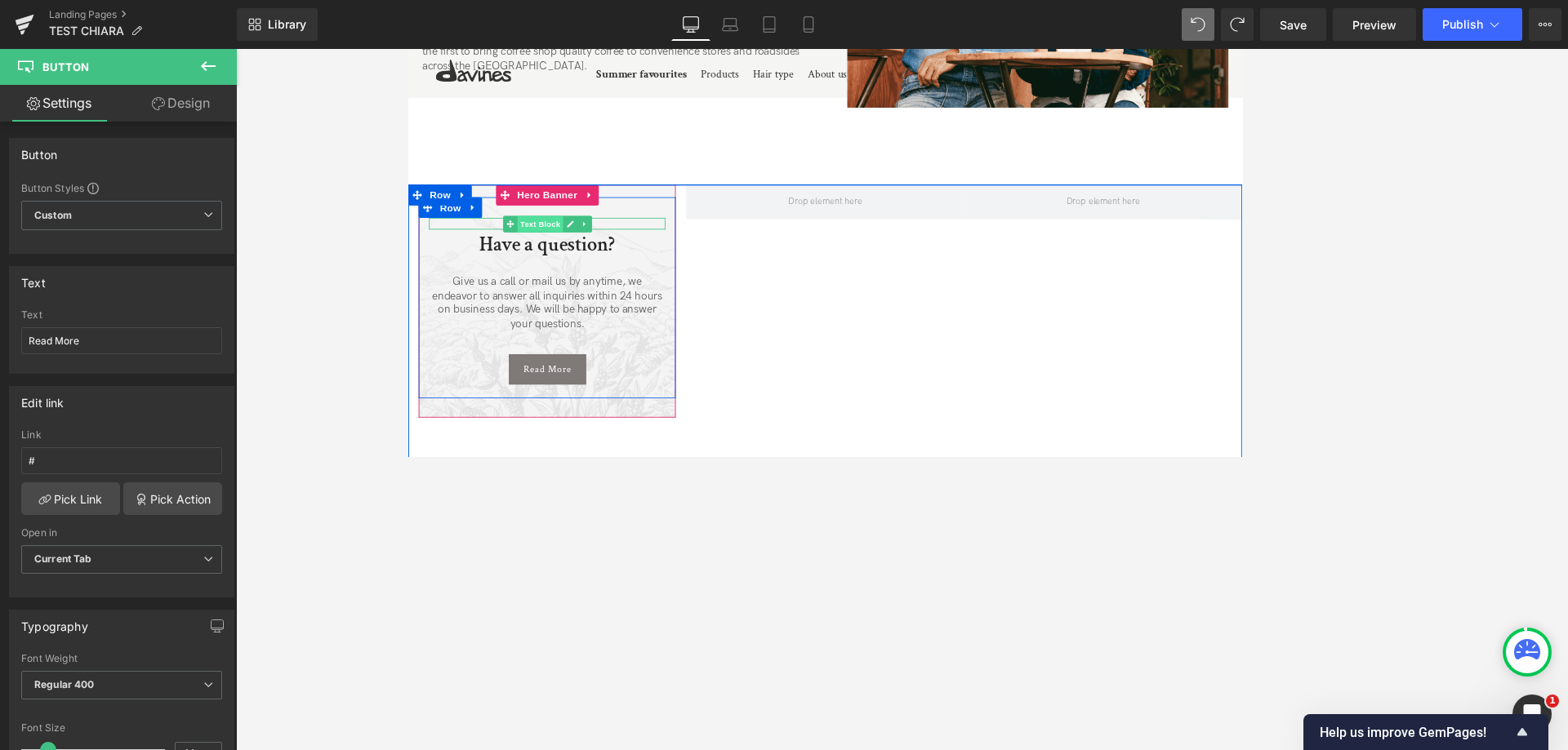
click at [557, 247] on span "Text Block" at bounding box center [563, 256] width 54 height 19
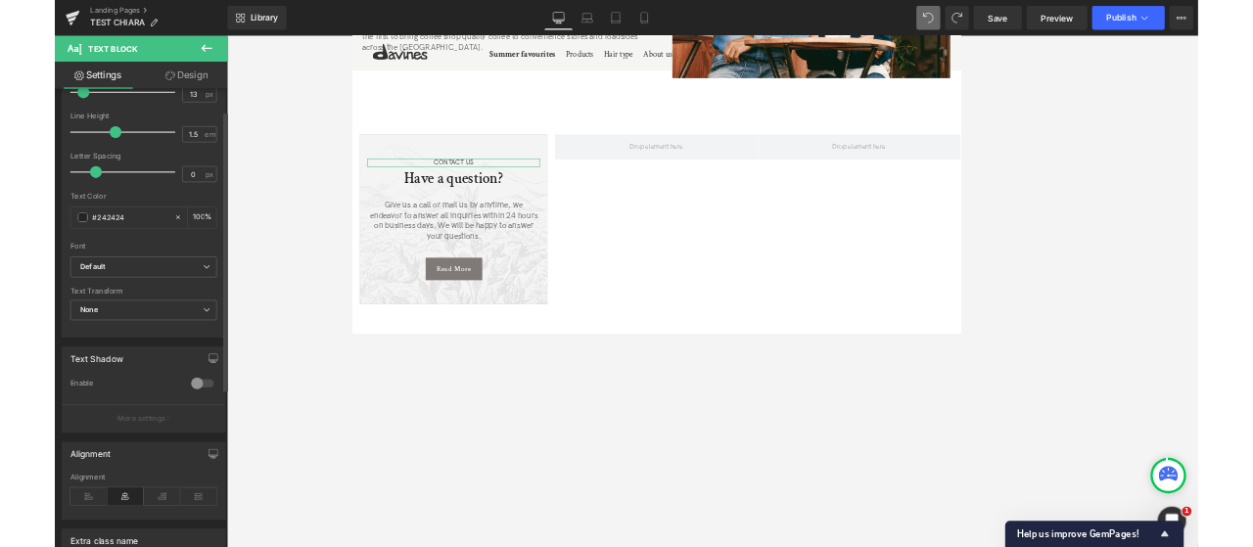
scroll to position [294, 0]
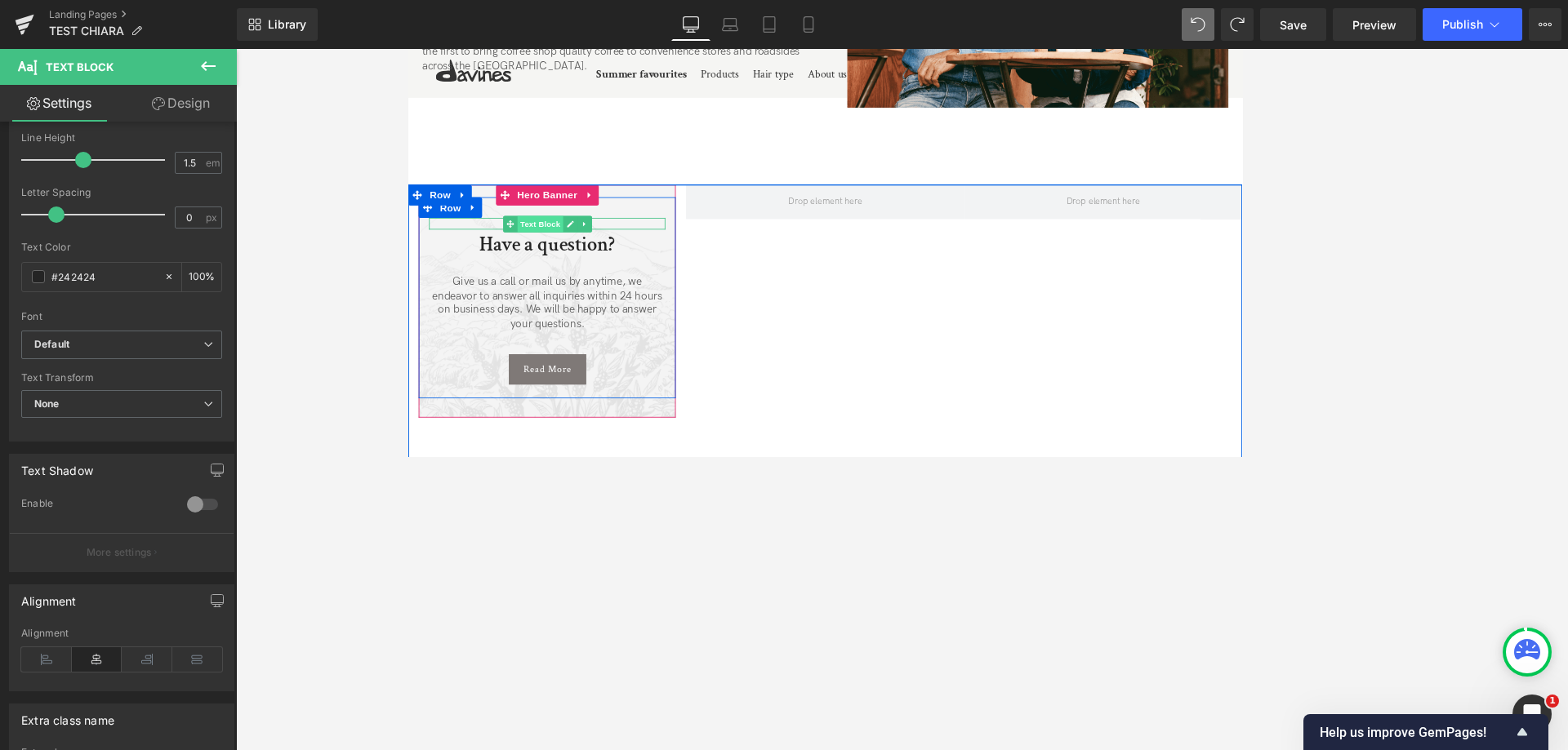
click at [560, 247] on span "Text Block" at bounding box center [563, 256] width 54 height 19
click at [633, 249] on p "CONTACT US" at bounding box center [572, 256] width 280 height 14
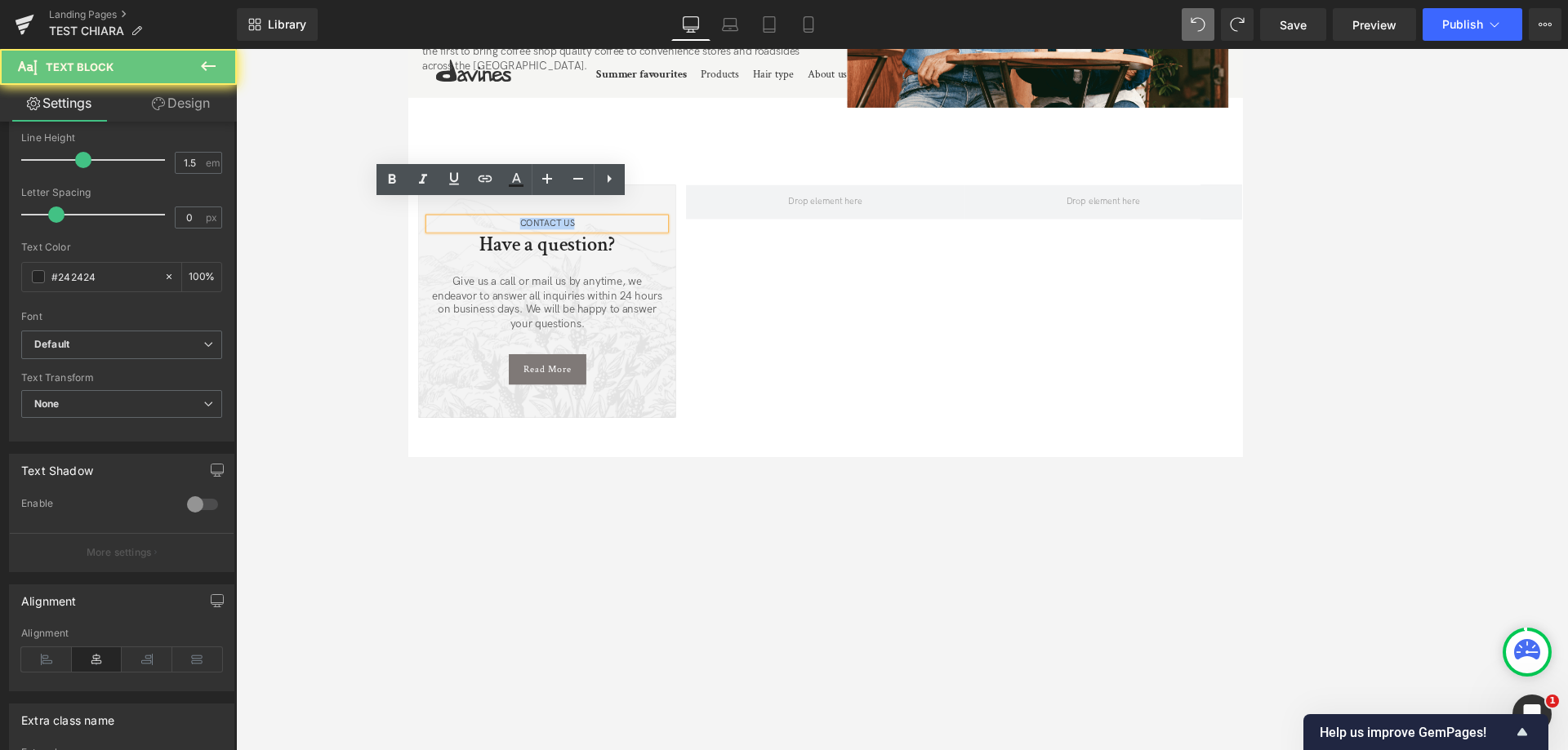
drag, startPoint x: 634, startPoint y: 239, endPoint x: 469, endPoint y: 235, distance: 165.0
click at [470, 249] on p "CONTACT US" at bounding box center [572, 256] width 280 height 14
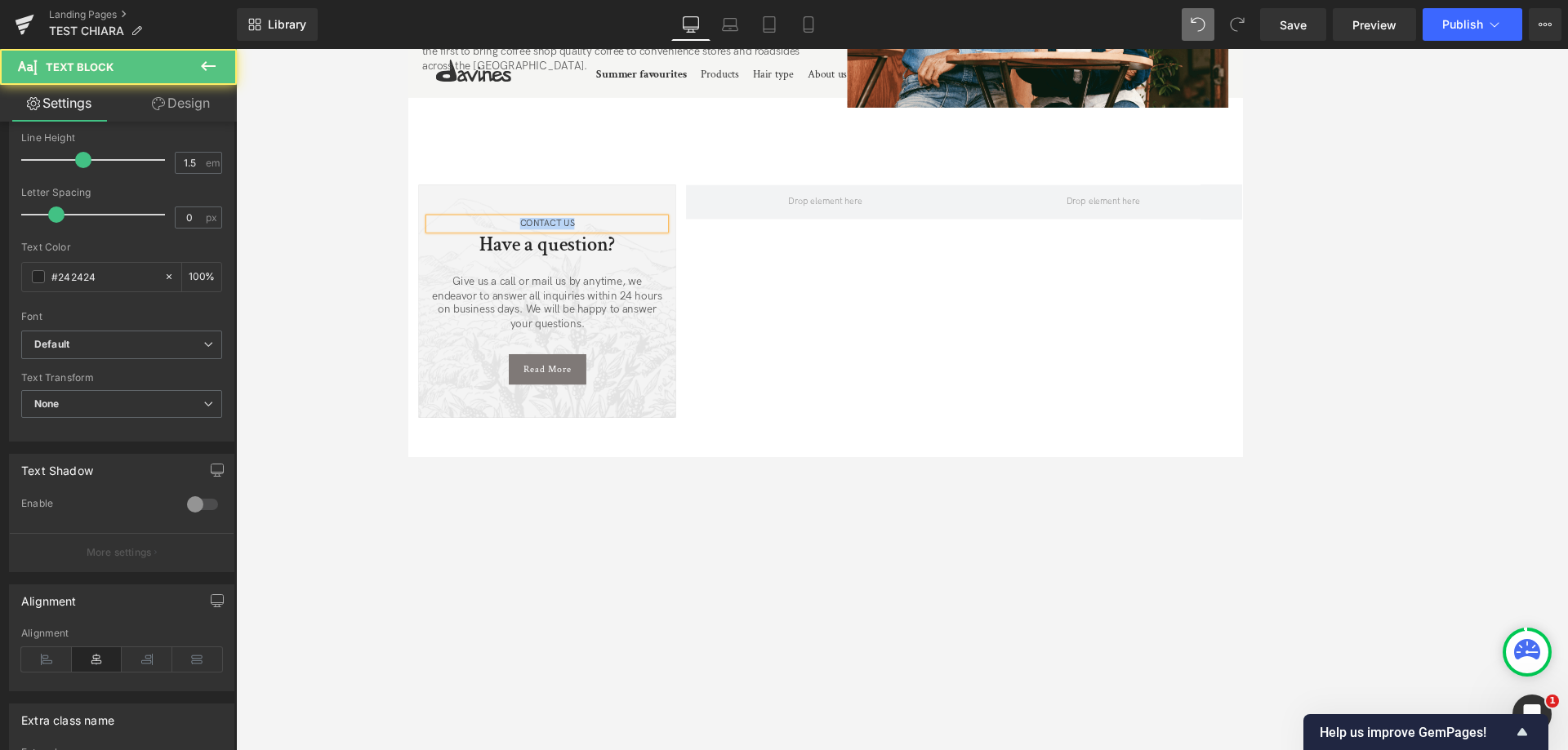
click at [571, 249] on p "CONTACT US" at bounding box center [572, 256] width 280 height 14
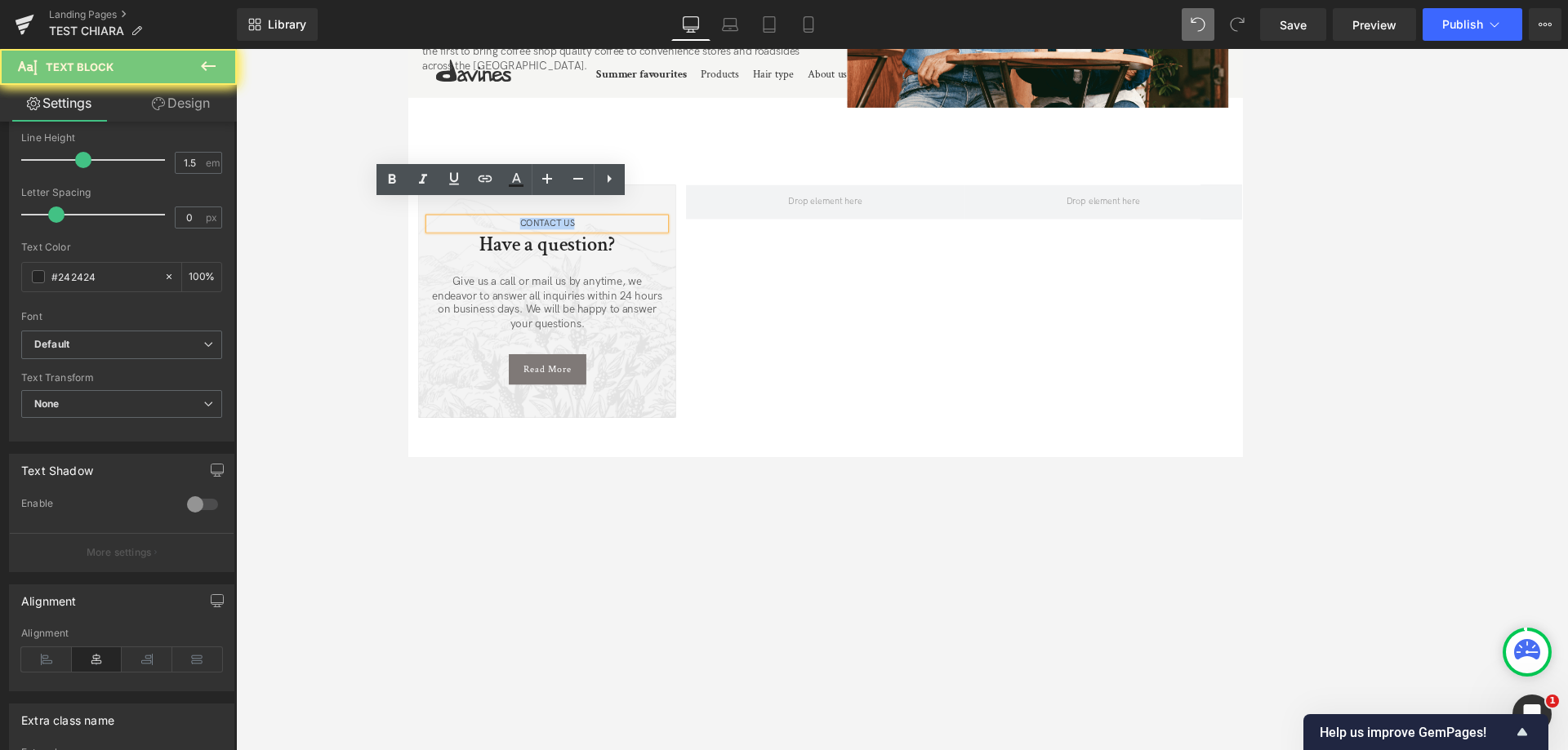
click at [571, 249] on p "CONTACT US" at bounding box center [572, 256] width 280 height 14
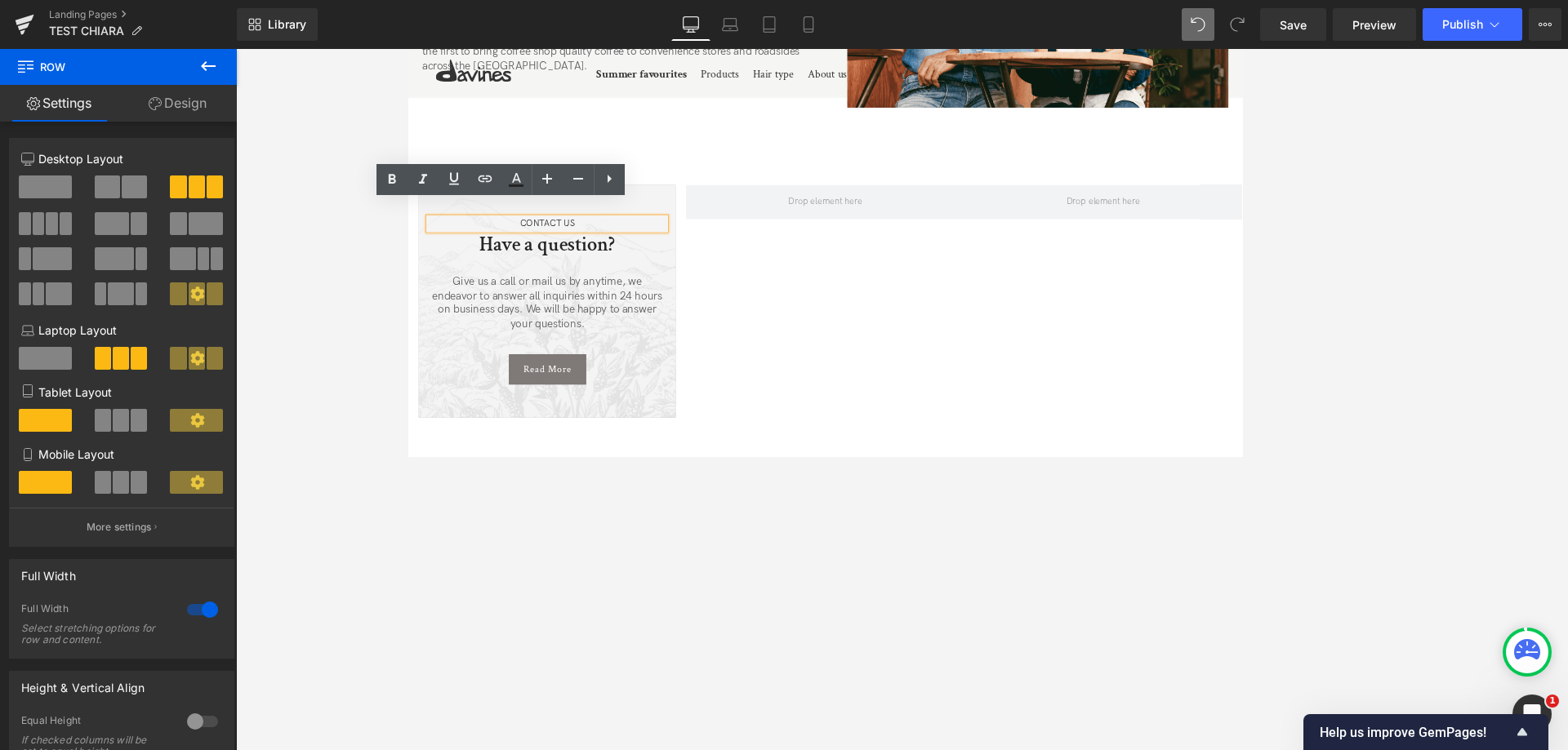
click at [978, 324] on div "CONTACT US Text Block Have a question? Heading Give us a call or mail us by any…" at bounding box center [901, 394] width 988 height 367
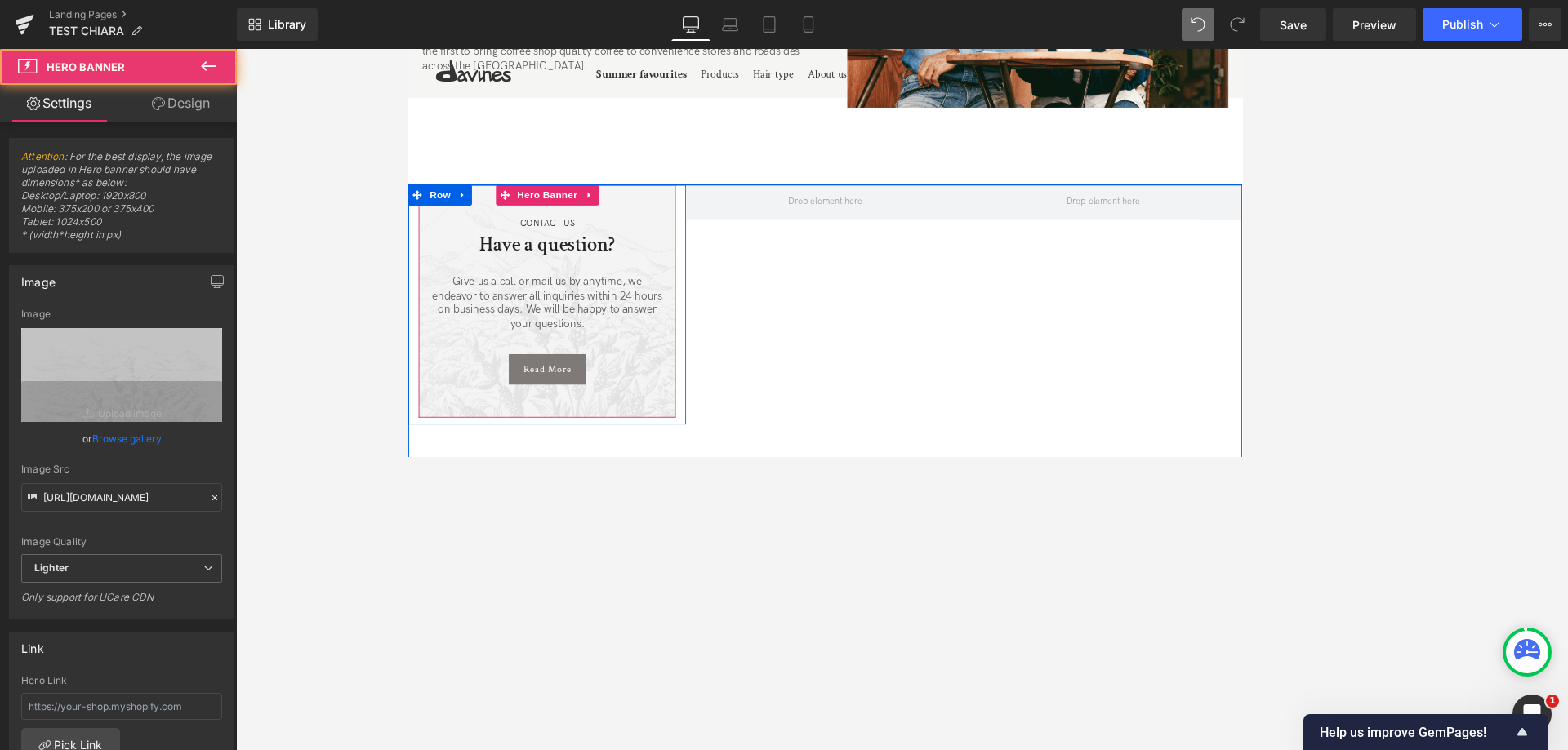
click at [707, 210] on div at bounding box center [572, 348] width 305 height 276
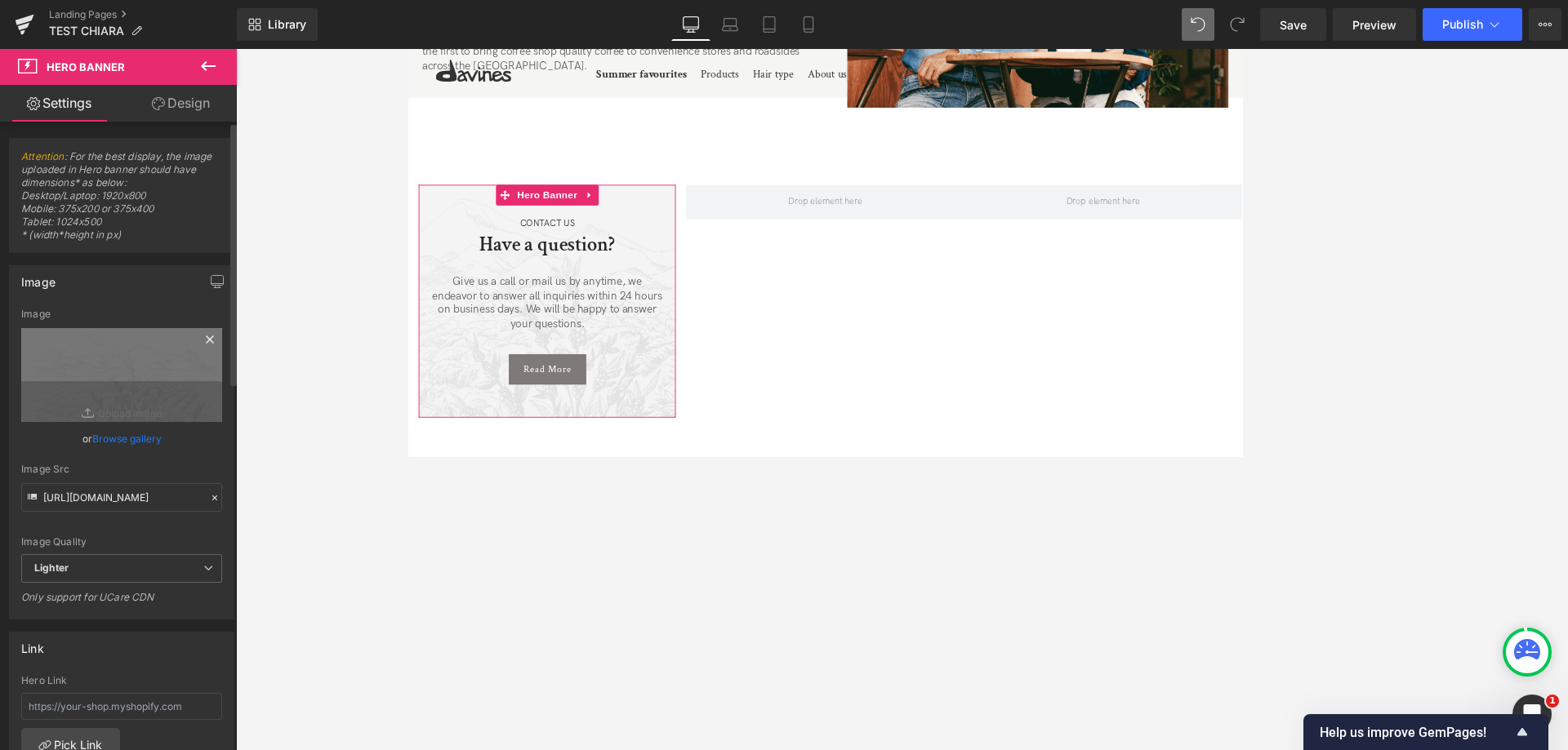
click at [207, 339] on icon at bounding box center [209, 339] width 19 height 19
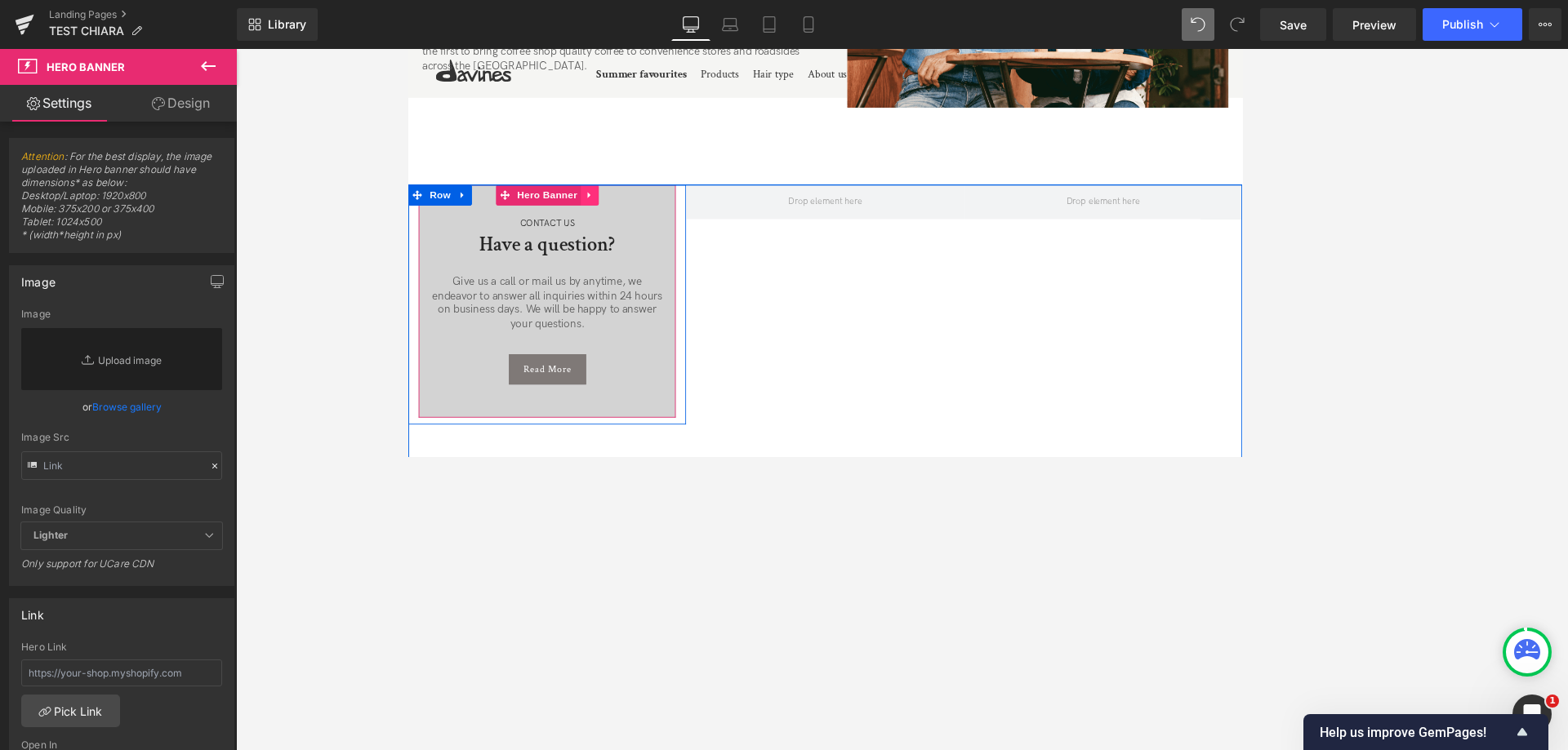
click at [621, 219] on icon at bounding box center [622, 222] width 3 height 8
drag, startPoint x: 621, startPoint y: 205, endPoint x: 651, endPoint y: 313, distance: 112.1
click at [651, 313] on div "CONTACT US Text Block Have a question? Heading Give us a call or mail us by any…" at bounding box center [572, 348] width 305 height 276
click at [651, 317] on p "Give us a call or mail us by anytime, we endeavor to answer all inquiries withi…" at bounding box center [572, 350] width 280 height 68
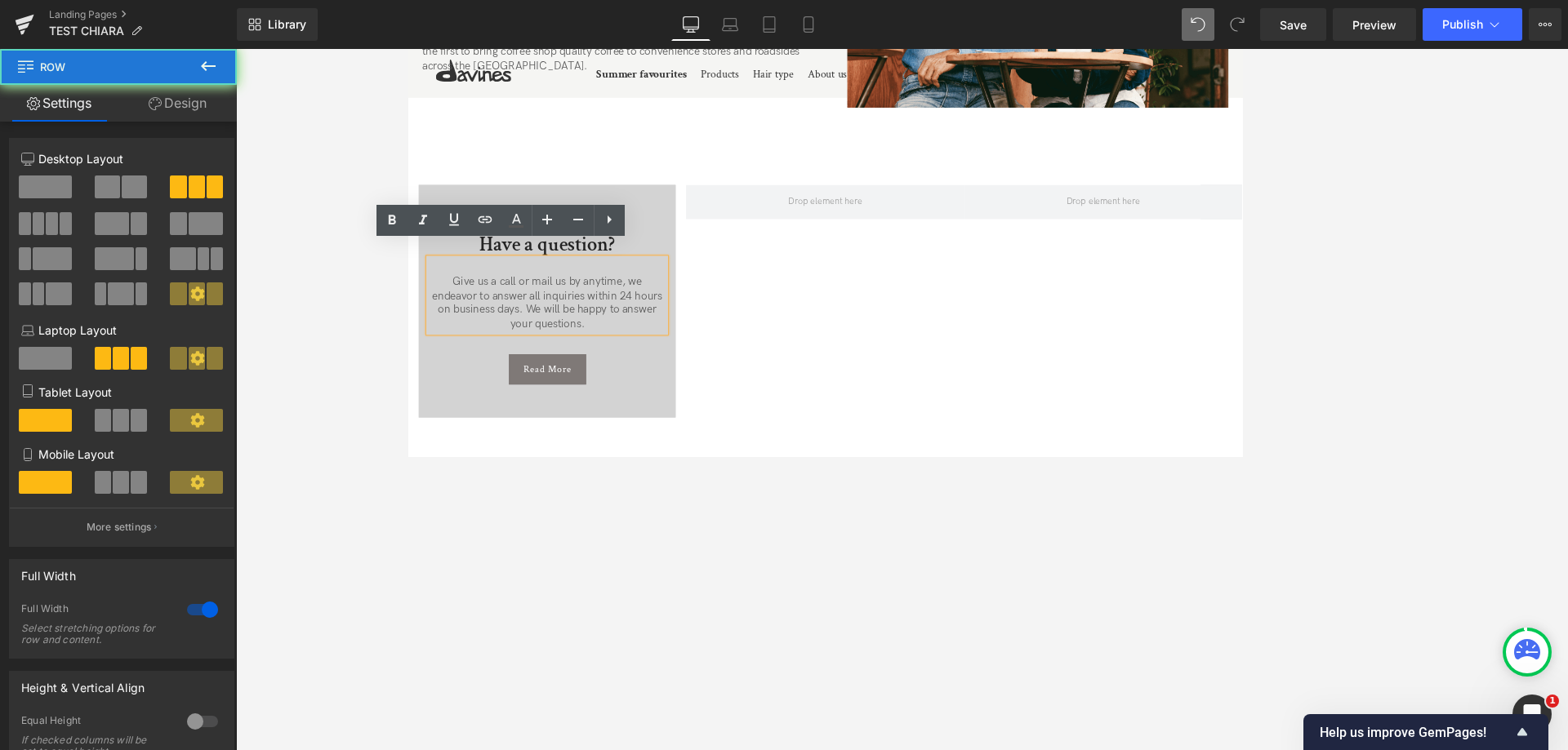
click at [780, 298] on div "CONTACT US Text Block Have a question? Heading Give us a call or mail us by any…" at bounding box center [901, 394] width 988 height 367
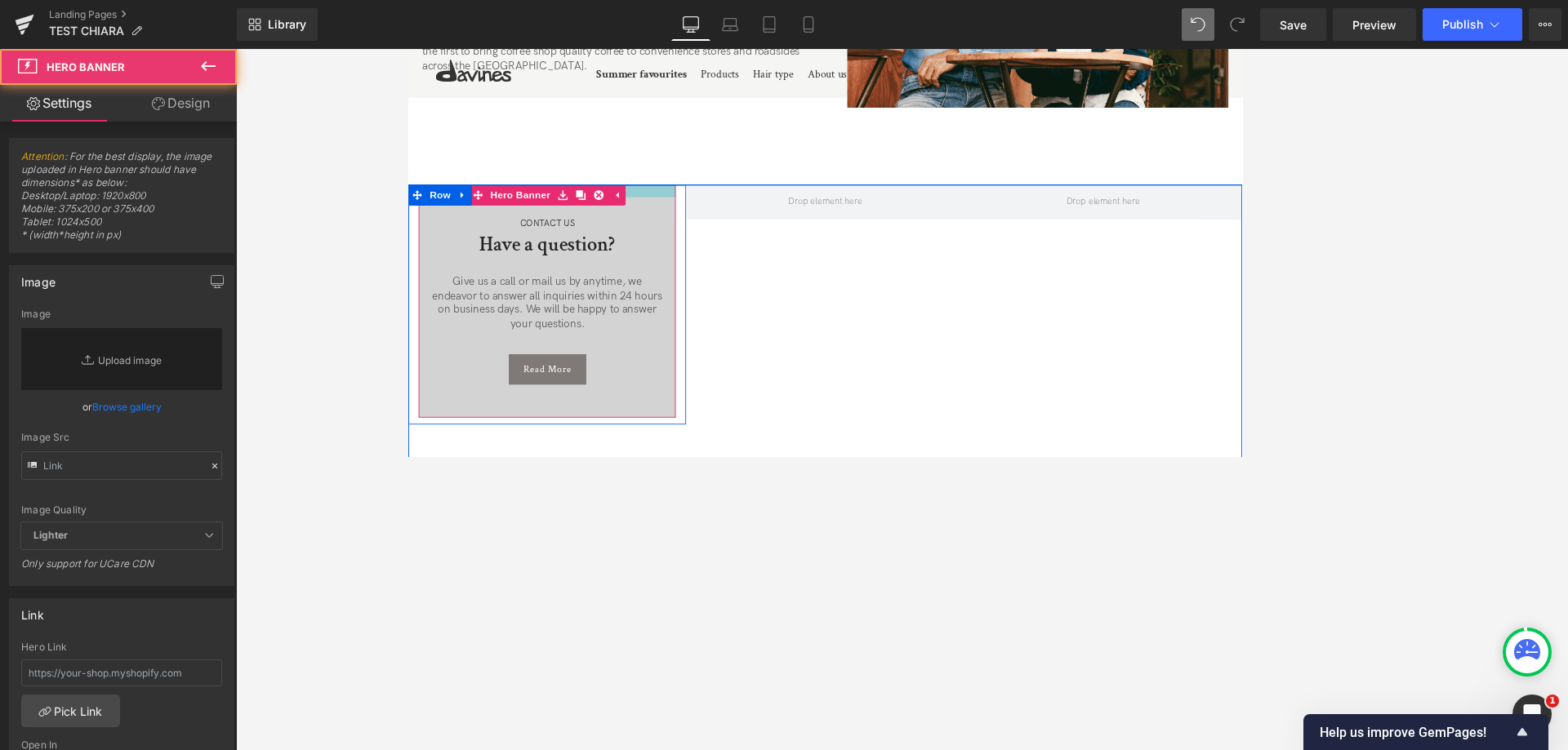
click at [711, 210] on div at bounding box center [572, 218] width 305 height 15
